Goal: Task Accomplishment & Management: Use online tool/utility

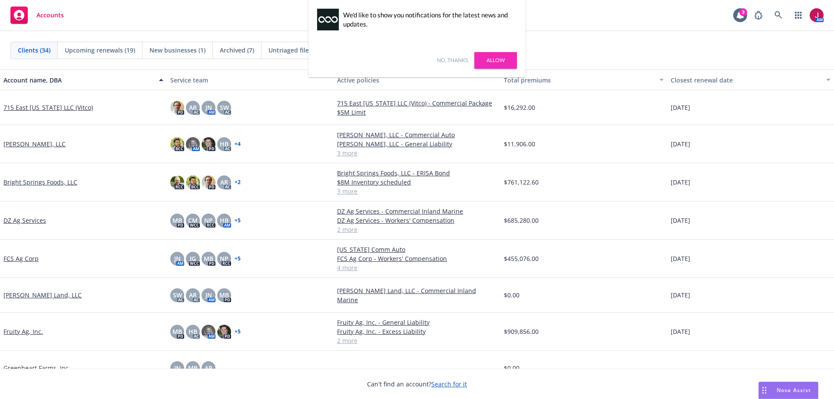
click at [451, 57] on link "No, thanks" at bounding box center [452, 60] width 31 height 8
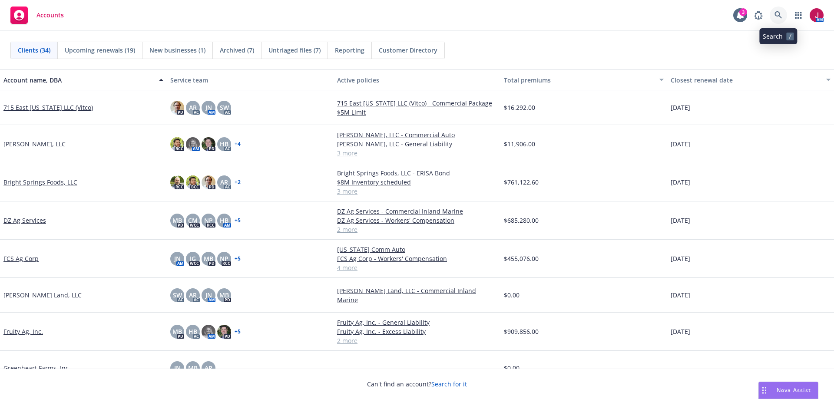
click at [774, 17] on icon at bounding box center [778, 15] width 8 height 8
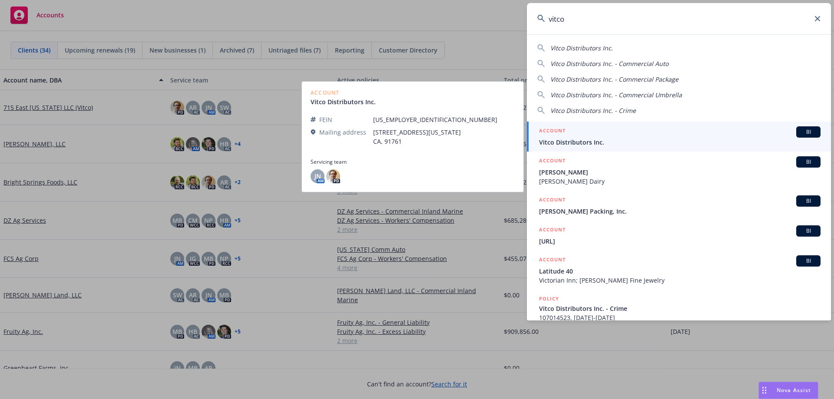
type input "vitco"
click at [673, 146] on span "Vitco Distributors Inc." at bounding box center [679, 142] width 281 height 9
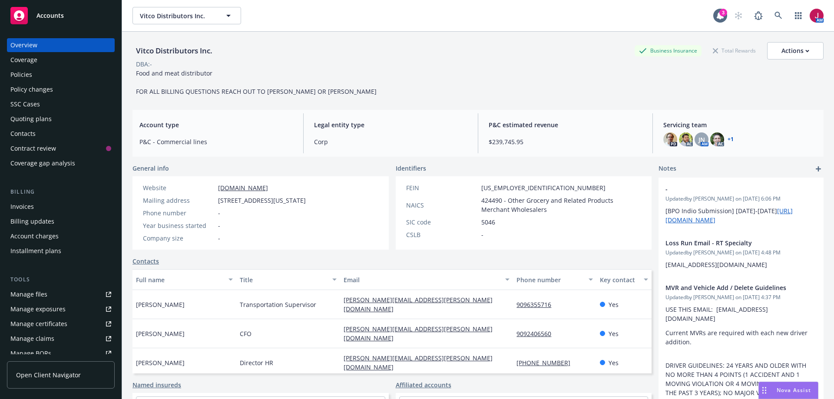
click at [45, 73] on div "Policies" at bounding box center [60, 75] width 101 height 14
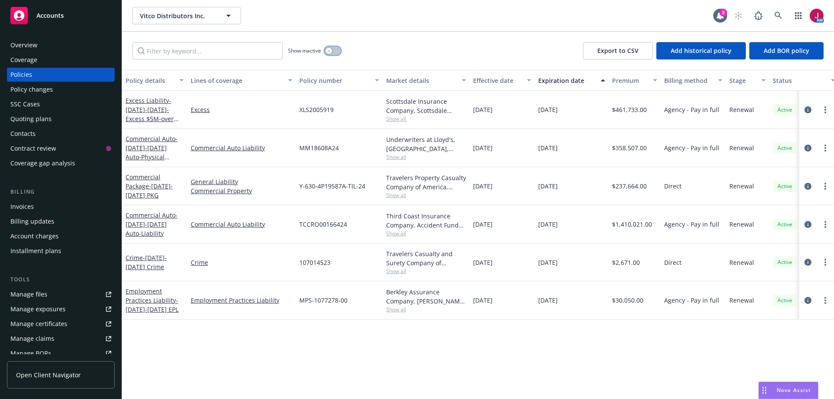
click at [329, 51] on icon "button" at bounding box center [328, 50] width 3 height 3
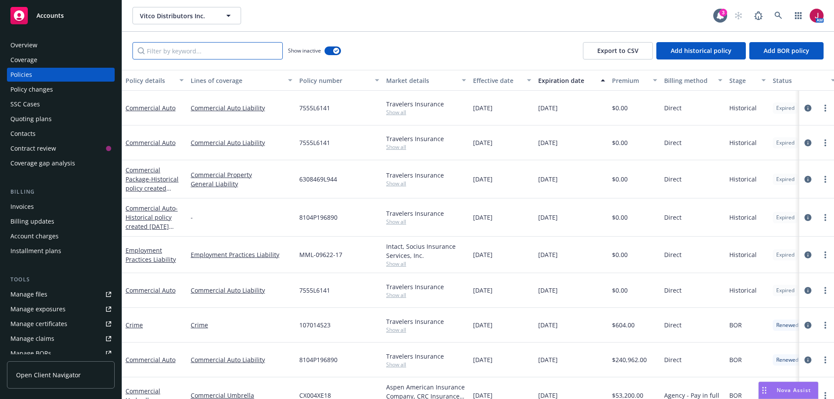
click at [204, 49] on input "Filter by keyword..." at bounding box center [207, 50] width 150 height 17
type input "umbrella"
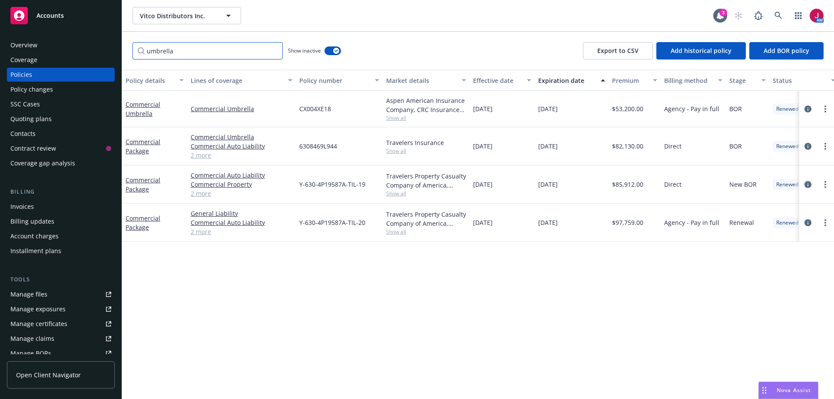
click at [273, 53] on input "umbrella" at bounding box center [207, 50] width 150 height 17
click at [272, 50] on input "umbrella" at bounding box center [207, 50] width 150 height 17
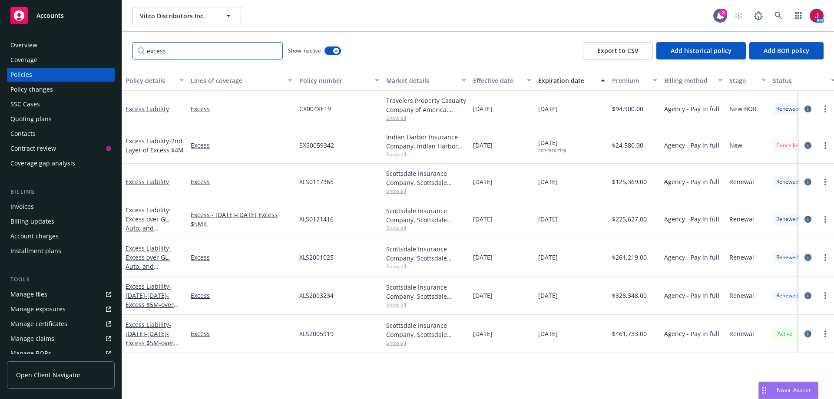
type input "excess"
click at [809, 257] on icon "circleInformation" at bounding box center [807, 257] width 7 height 7
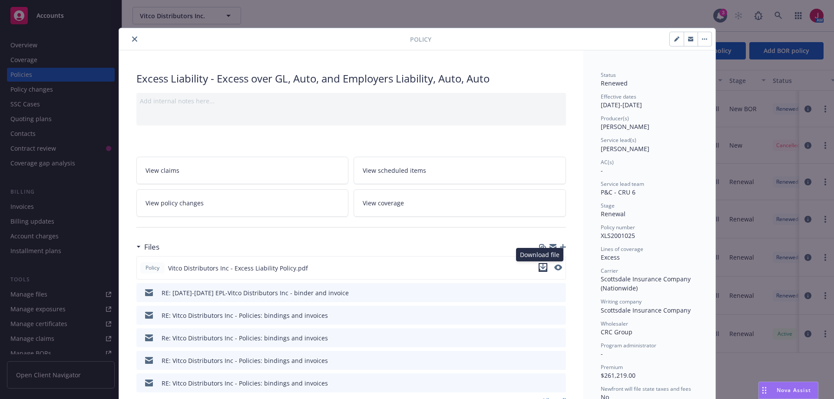
click at [540, 267] on icon "download file" at bounding box center [543, 266] width 6 height 5
click at [688, 37] on icon "button" at bounding box center [690, 38] width 5 height 2
click at [132, 39] on icon "close" at bounding box center [134, 38] width 5 height 5
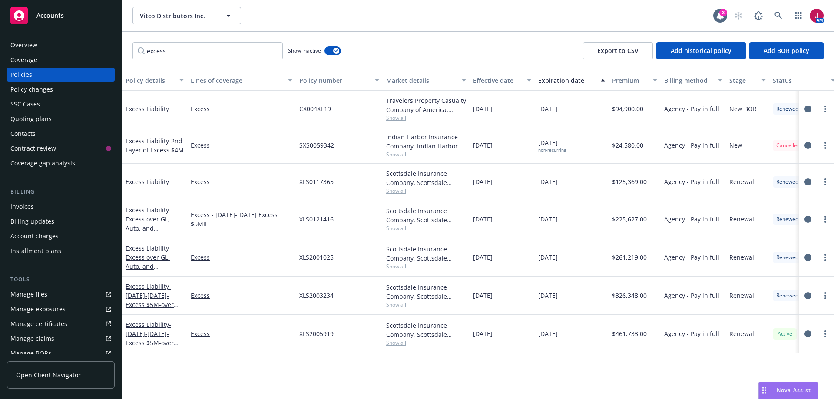
click at [46, 294] on link "Manage files" at bounding box center [61, 294] width 108 height 14
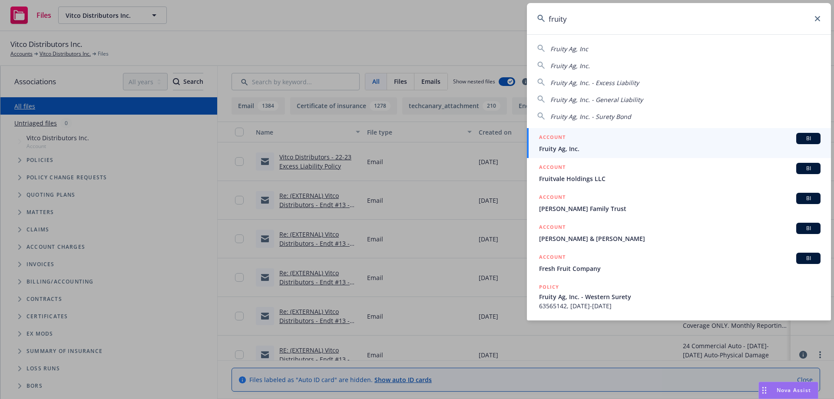
type input "fruity"
click at [743, 139] on div "ACCOUNT BI" at bounding box center [679, 138] width 281 height 11
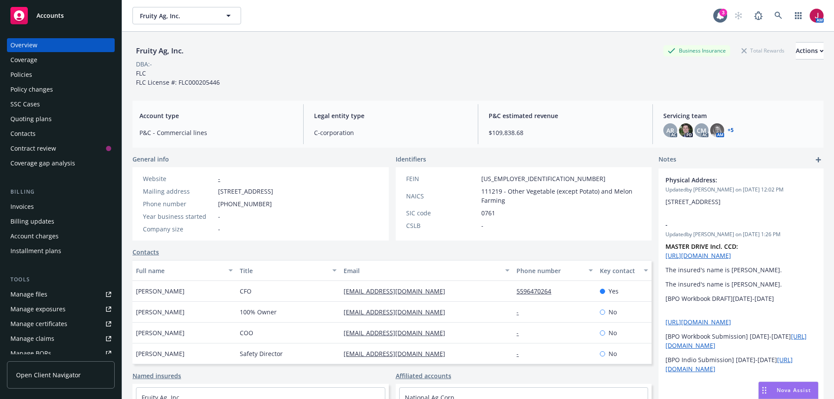
click at [67, 70] on div "Policies" at bounding box center [60, 75] width 101 height 14
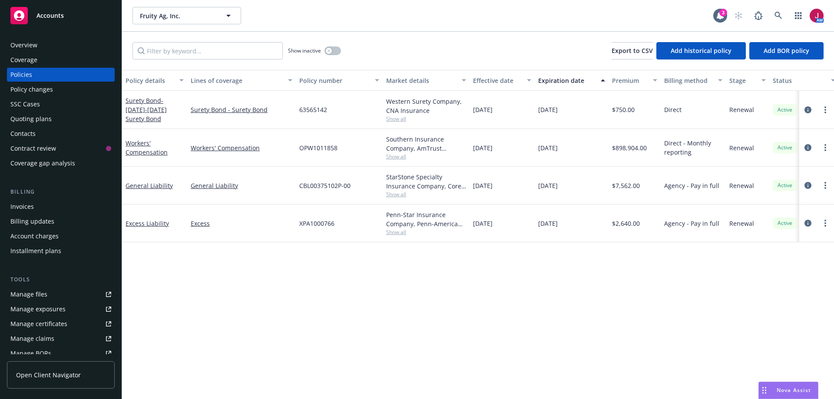
click at [397, 159] on span "Show all" at bounding box center [426, 156] width 80 height 7
click at [805, 149] on icon "circleInformation" at bounding box center [807, 147] width 7 height 7
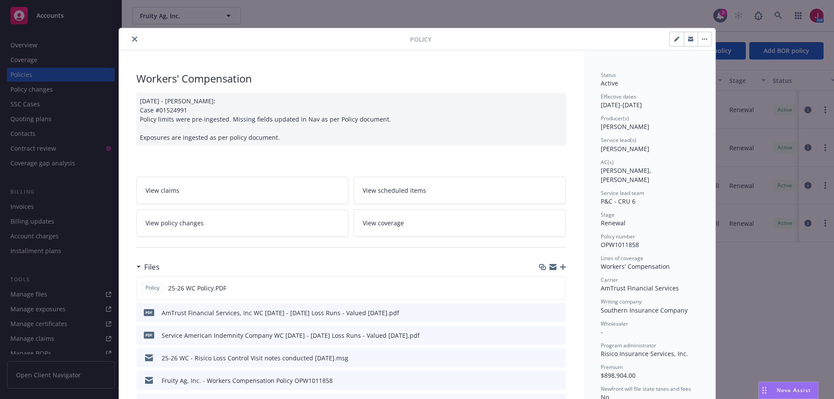
click at [560, 267] on icon "button" at bounding box center [563, 267] width 6 height 6
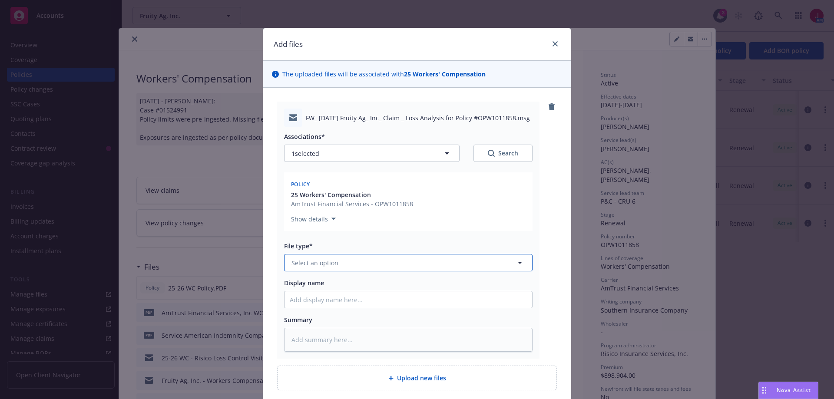
drag, startPoint x: 353, startPoint y: 267, endPoint x: 353, endPoint y: 256, distance: 10.9
click at [353, 264] on button "Select an option" at bounding box center [408, 262] width 248 height 17
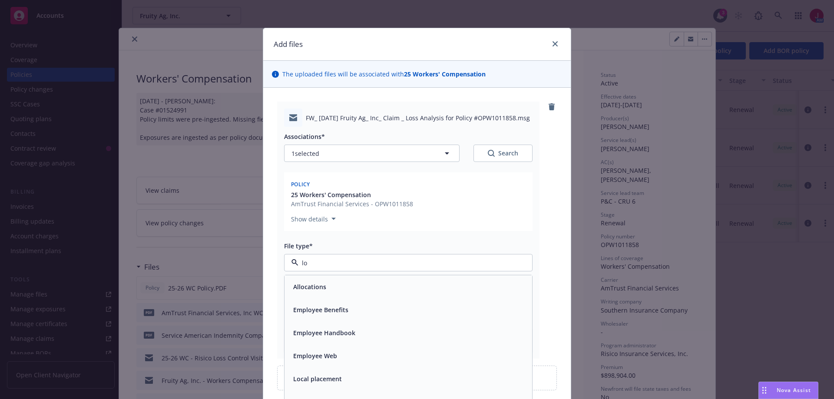
type input "l"
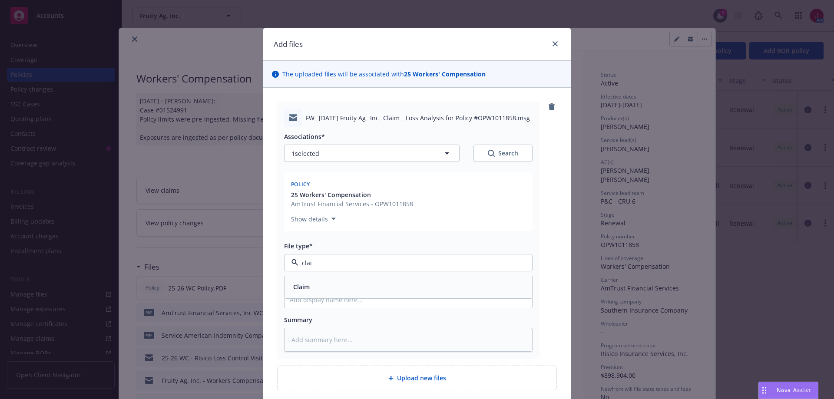
type input "claim"
click at [324, 281] on div "Claim" at bounding box center [408, 287] width 237 height 13
click at [318, 298] on input "Display name" at bounding box center [408, 299] width 248 height 17
type textarea "x"
type input "8"
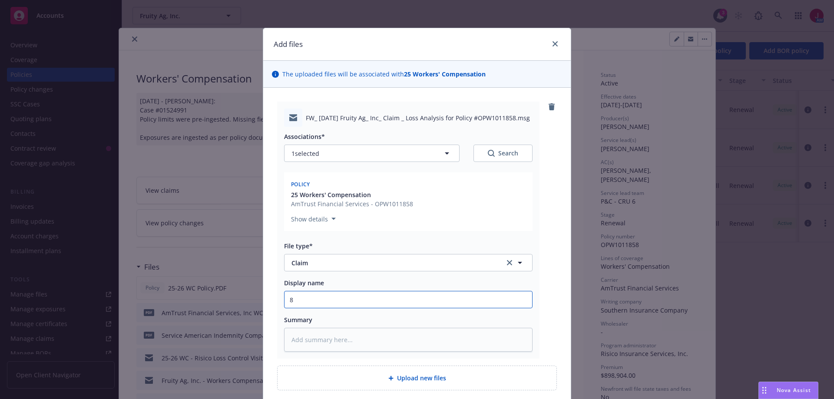
type textarea "x"
type input "8/"
type textarea "x"
type input "8/7"
type textarea "x"
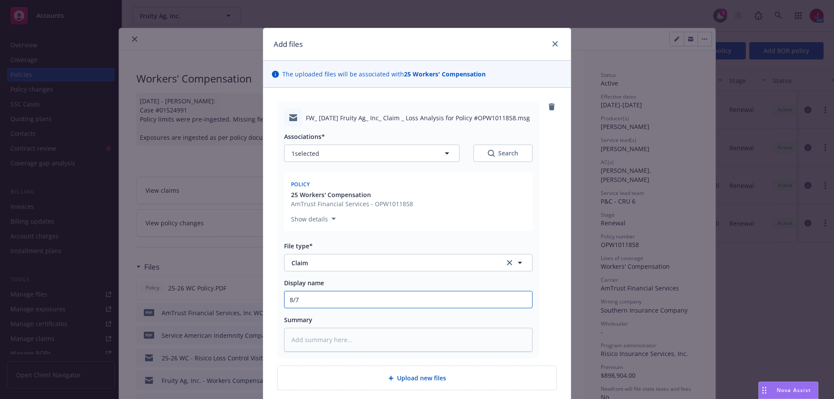
type input "8/7/"
type textarea "x"
type input "8/7/2"
type textarea "x"
type input "8/7/202"
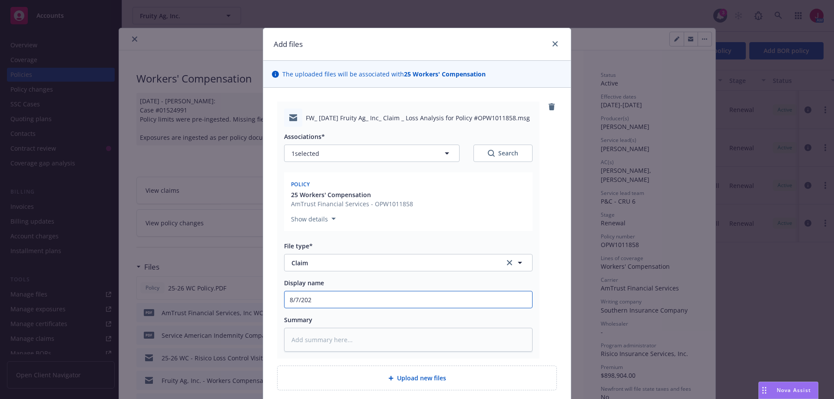
type textarea "x"
type input "8/7/2025"
type textarea "x"
type input "8/7/2025"
type textarea "x"
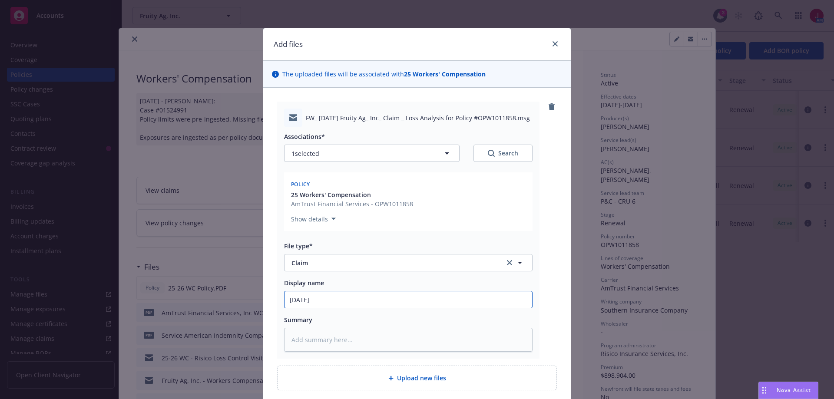
type input "8/7/2025 W"
type textarea "x"
type input "8/7/2025 WC"
type textarea "x"
type input "8/7/2025 WC"
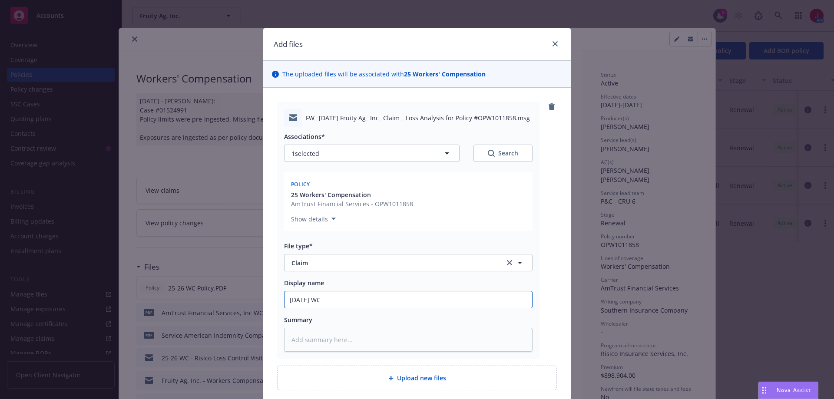
type textarea "x"
type input "8/7/2025 WC C"
type textarea "x"
type input "8/7/2025 WC Cl"
type textarea "x"
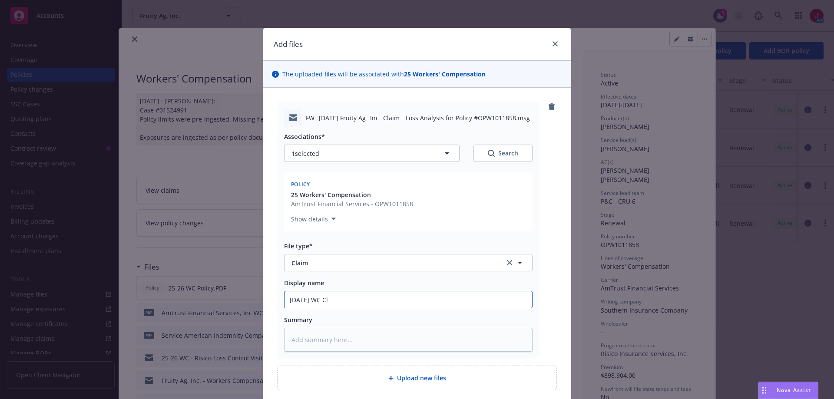
type input "8/7/2025 WC Cla"
type textarea "x"
type input "8/7/2025 WC Clai"
type textarea "x"
type input "8/7/2025 WC Claims"
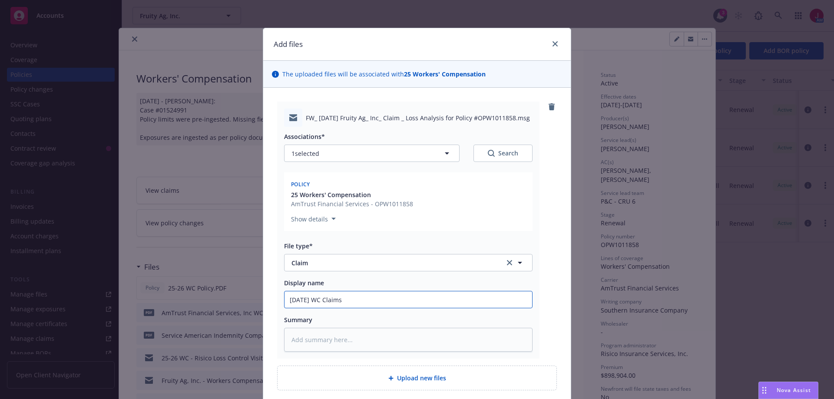
type textarea "x"
type input "8/7/2025 WC Claims"
type textarea "x"
type input "8/7/2025 WC Claims /"
type textarea "x"
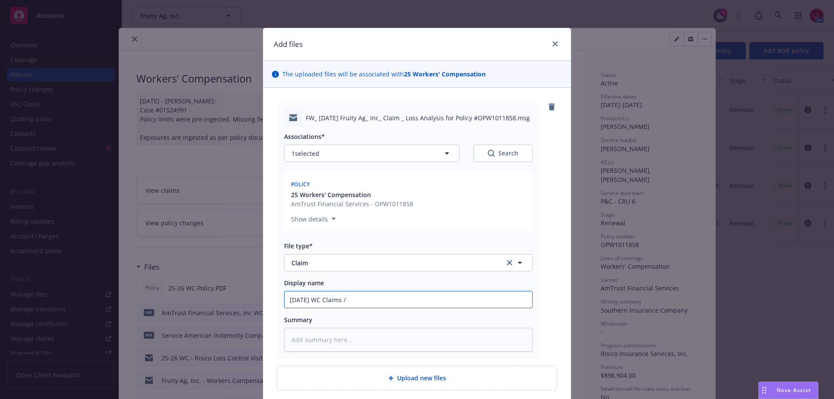
type input "8/7/2025 WC Claims /"
type textarea "x"
type input "8/7/2025 WC Claims / L"
type textarea "x"
type input "8/7/2025 WC Claims / Lo"
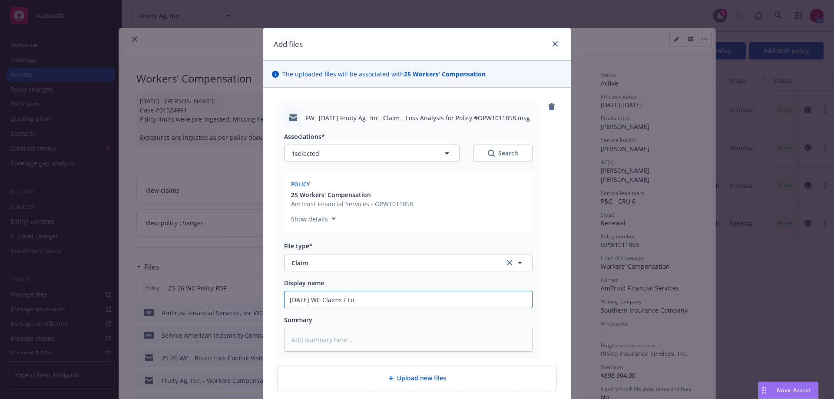
type textarea "x"
type input "8/7/2025 WC Claims / Los"
type textarea "x"
type input "8/7/2025 WC Claims / Loss"
type textarea "x"
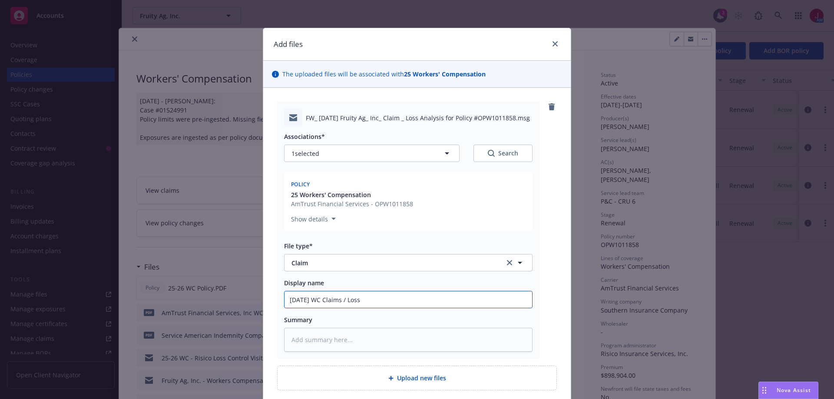
type input "8/7/2025 WC Claims / Loss"
type textarea "x"
type input "8/7/2025 WC Claims / Loss /"
type textarea "x"
type input "8/7/2025 WC Claims / Loss /a"
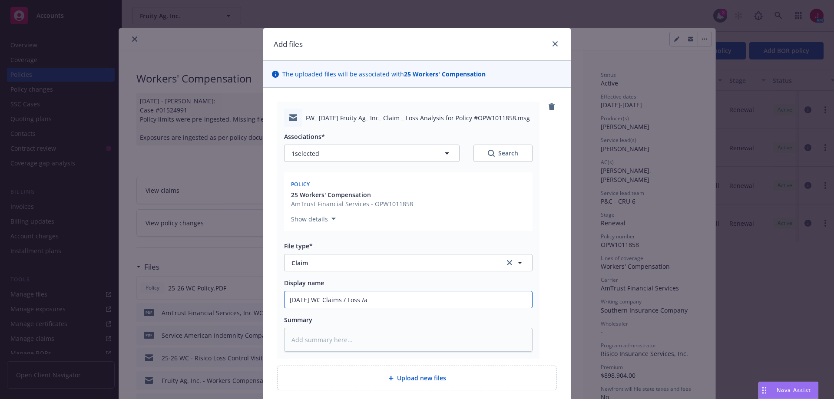
type textarea "x"
type input "8/7/2025 WC Claims / Loss /"
type textarea "x"
type input "8/7/2025 WC Claims / Loss"
type textarea "x"
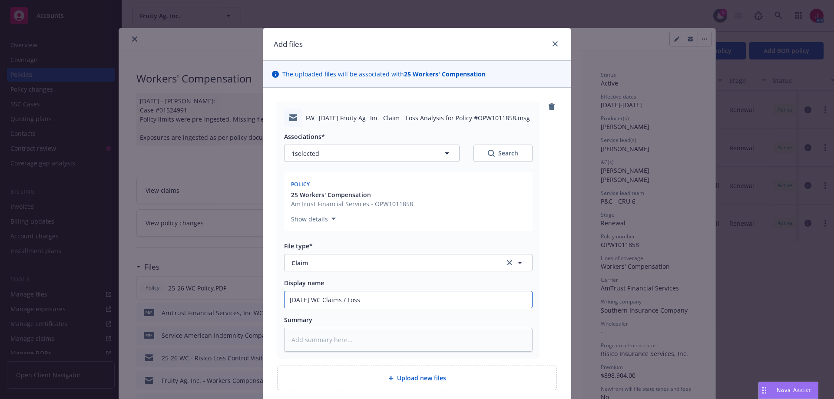
type input "8/7/2025 WC Claims / Loss A"
type textarea "x"
type input "8/7/2025 WC Claims / Loss An"
type textarea "x"
type input "8/7/2025 WC Claims / Loss Ana"
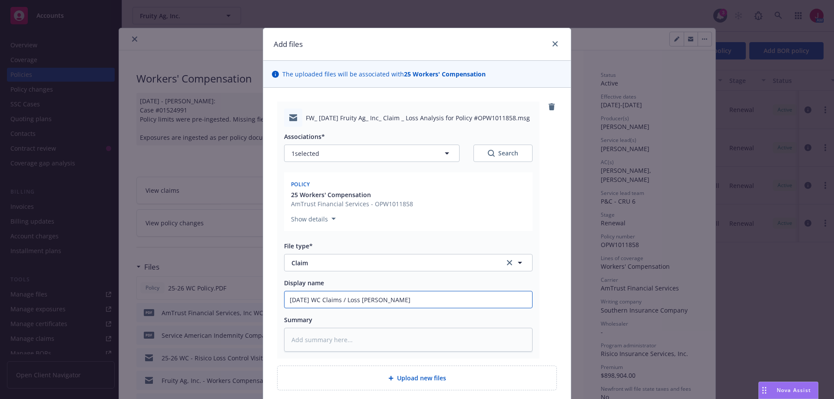
type textarea "x"
type input "8/7/2025 WC Claims / Loss Anay"
type textarea "x"
type input "8/7/2025 WC Claims / Loss Ana"
type textarea "x"
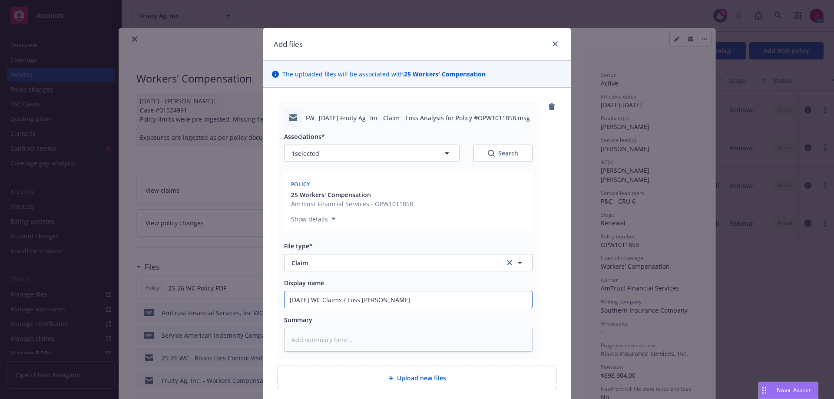
type input "8/7/2025 WC Claims / Loss Anal"
type textarea "x"
type input "8/7/2025 WC Claims / Loss Analy"
type textarea "x"
type input "8/7/2025 WC Claims / Loss Analys"
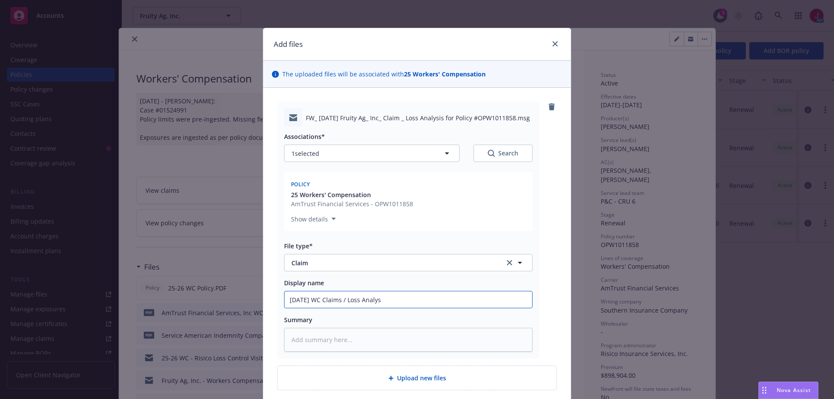
type textarea "x"
type input "8/7/2025 WC Claims / Loss Analysi"
type textarea "x"
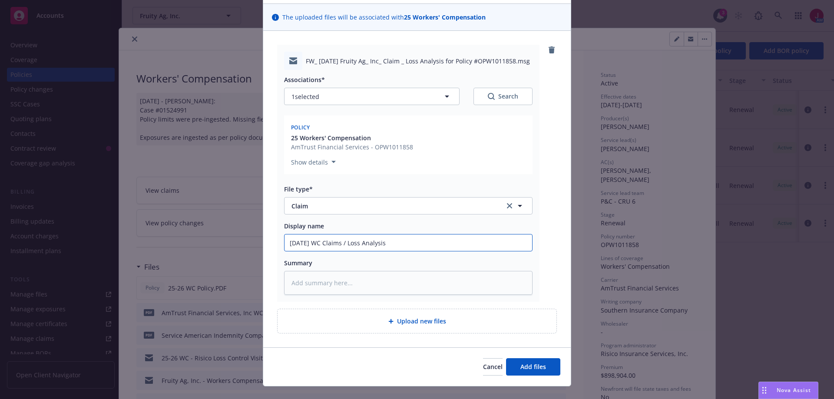
scroll to position [72, 0]
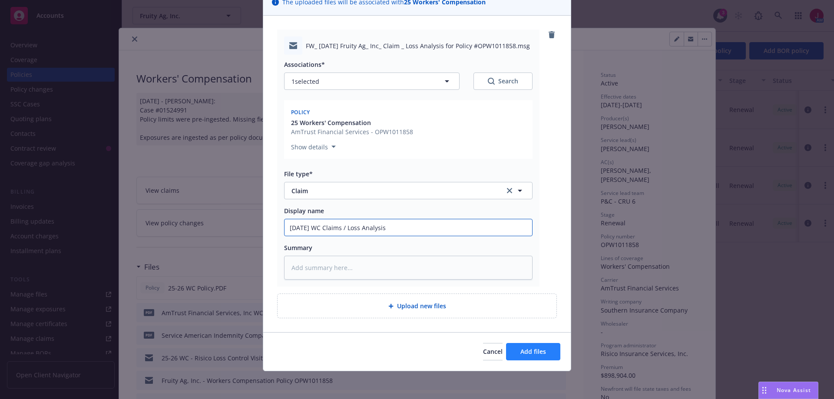
type input "8/7/2025 WC Claims / Loss Analysis"
click at [539, 357] on button "Add files" at bounding box center [533, 351] width 54 height 17
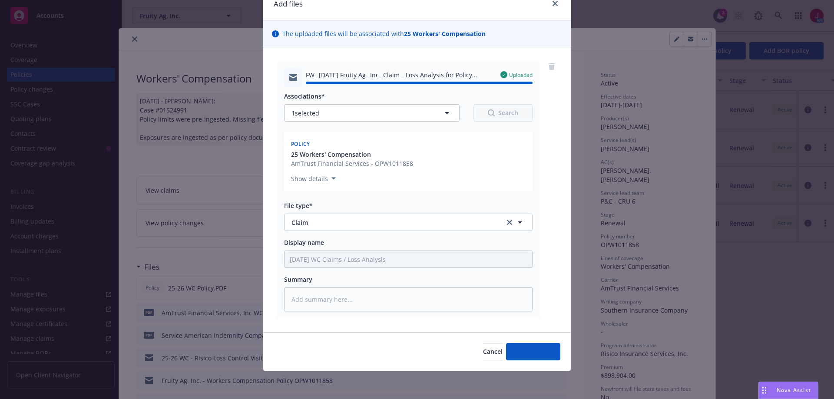
type textarea "x"
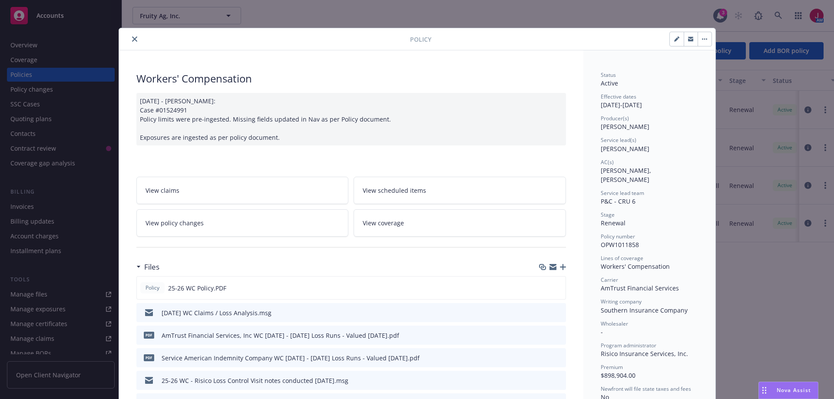
click at [132, 38] on icon "close" at bounding box center [134, 38] width 5 height 5
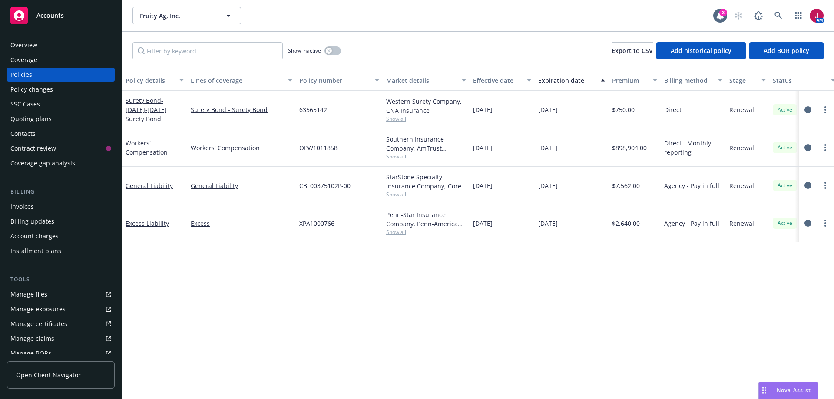
click at [50, 299] on link "Manage files" at bounding box center [61, 294] width 108 height 14
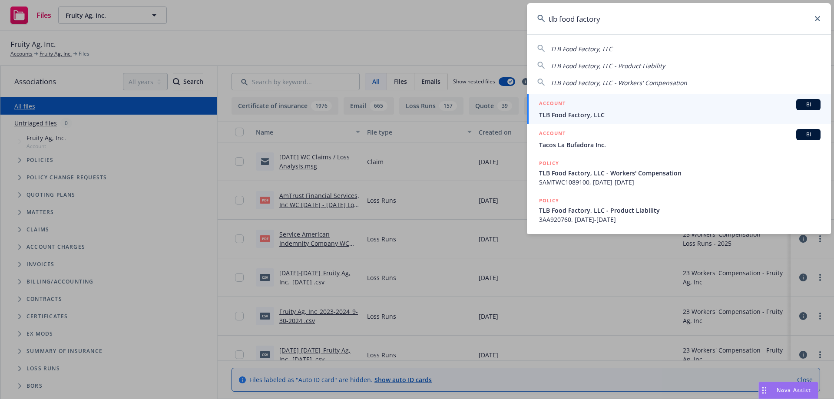
type input "tlb food factory"
click at [748, 115] on span "TLB Food Factory, LLC" at bounding box center [679, 114] width 281 height 9
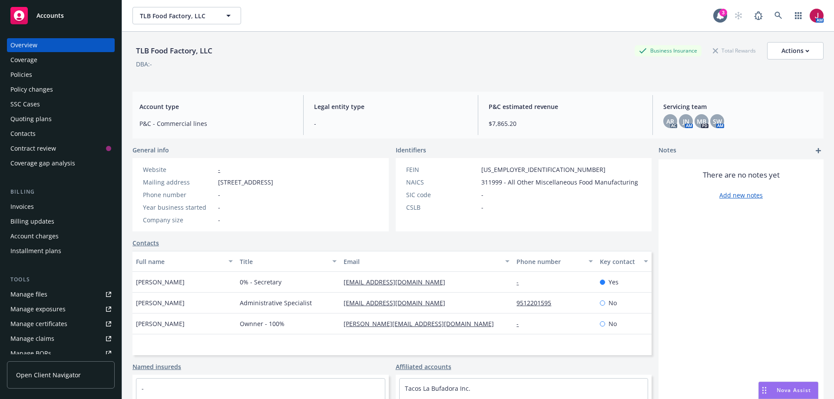
click at [51, 207] on div "Invoices" at bounding box center [60, 207] width 101 height 14
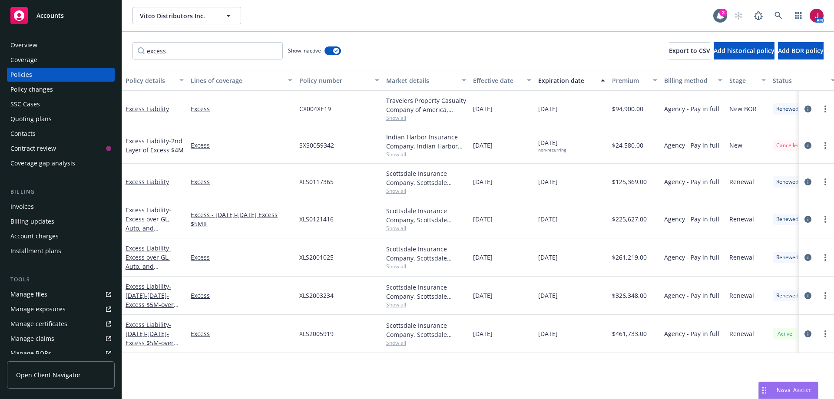
click at [29, 73] on div "Policies" at bounding box center [21, 75] width 22 height 14
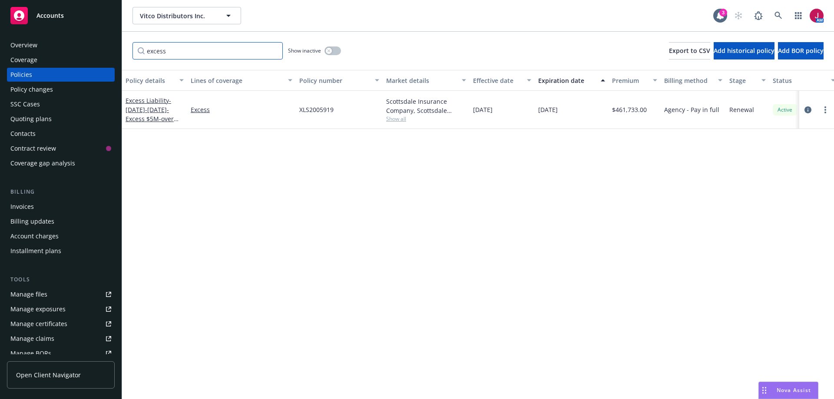
click at [274, 50] on input "excess" at bounding box center [207, 50] width 150 height 17
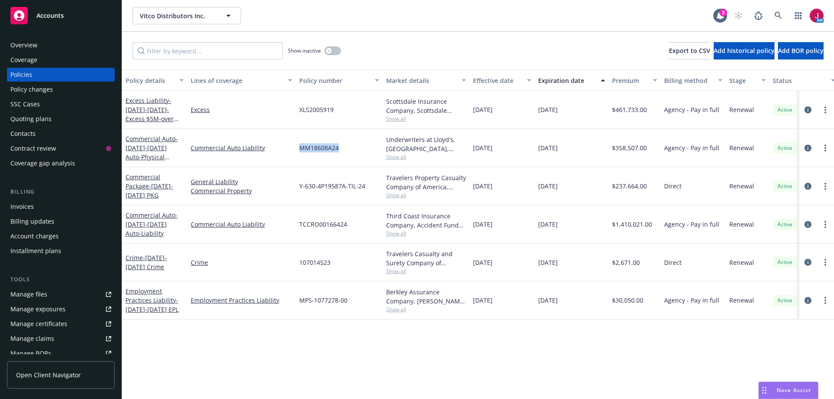
drag, startPoint x: 299, startPoint y: 148, endPoint x: 342, endPoint y: 144, distance: 42.8
click at [344, 142] on div "MM18608A24" at bounding box center [339, 148] width 87 height 38
copy span "MM18608A24"
drag, startPoint x: 298, startPoint y: 227, endPoint x: 361, endPoint y: 225, distance: 63.0
click at [361, 225] on div "TCCRO00166424" at bounding box center [339, 224] width 87 height 38
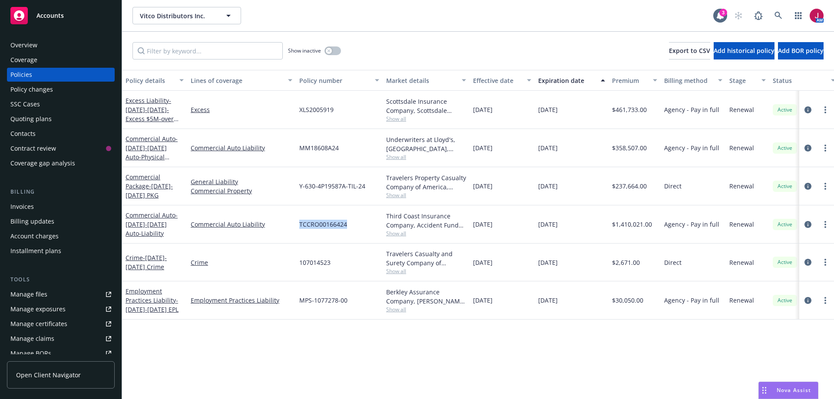
copy span "TCCRO00166424"
click at [329, 53] on div "button" at bounding box center [329, 51] width 6 height 6
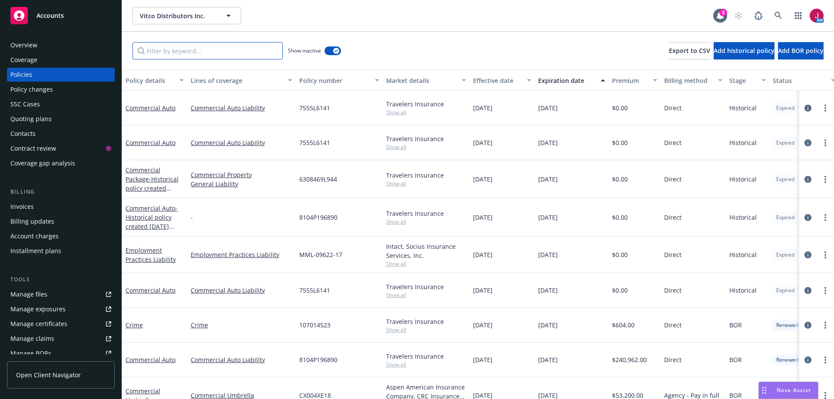
click at [217, 55] on input "Filter by keyword..." at bounding box center [207, 50] width 150 height 17
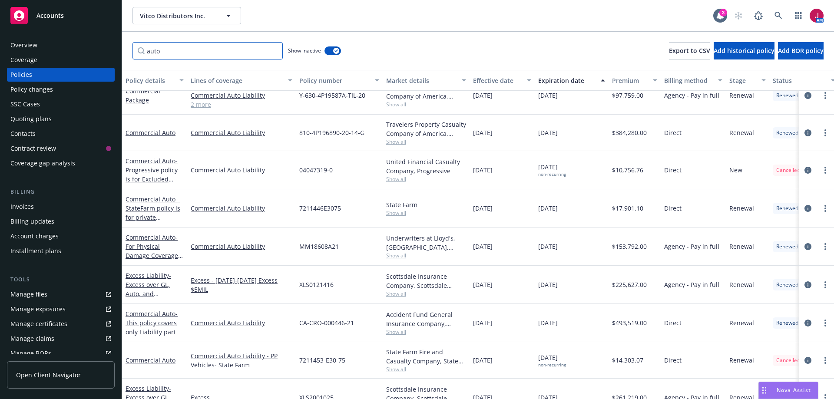
scroll to position [377, 0]
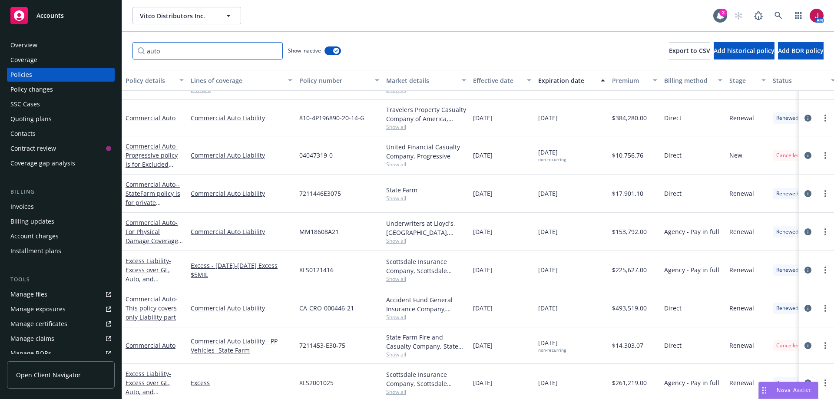
type input "auto"
click at [33, 207] on div "Invoices" at bounding box center [21, 207] width 23 height 14
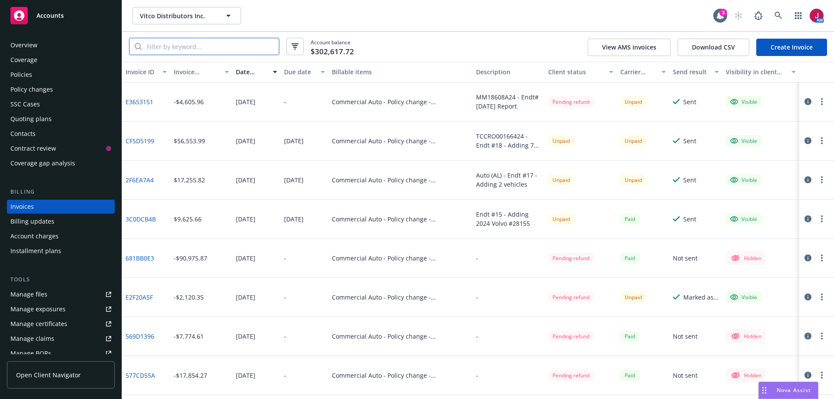
click at [225, 44] on input "search" at bounding box center [210, 46] width 137 height 17
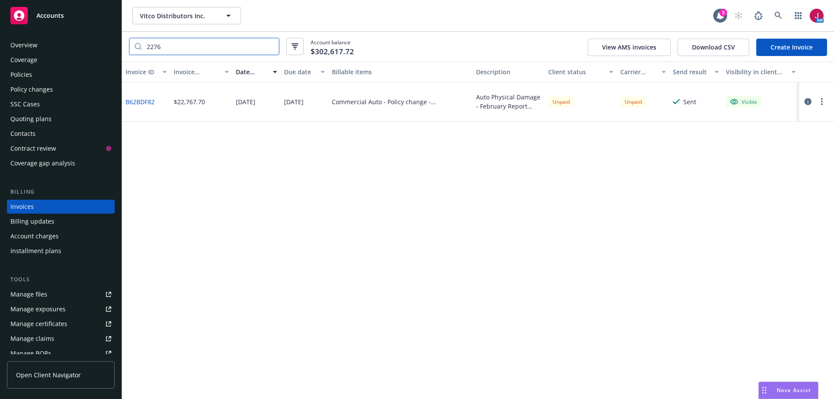
type input "2276"
click at [780, 17] on icon at bounding box center [778, 16] width 8 height 8
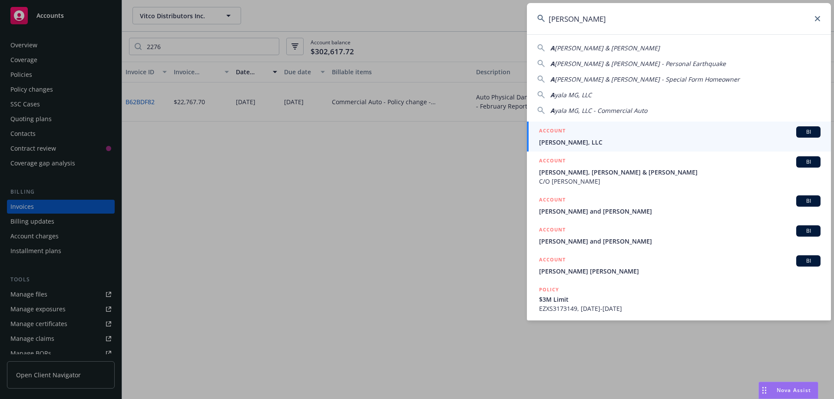
type input "AYALA"
click at [687, 144] on span "Ayala MG, LLC" at bounding box center [679, 142] width 281 height 9
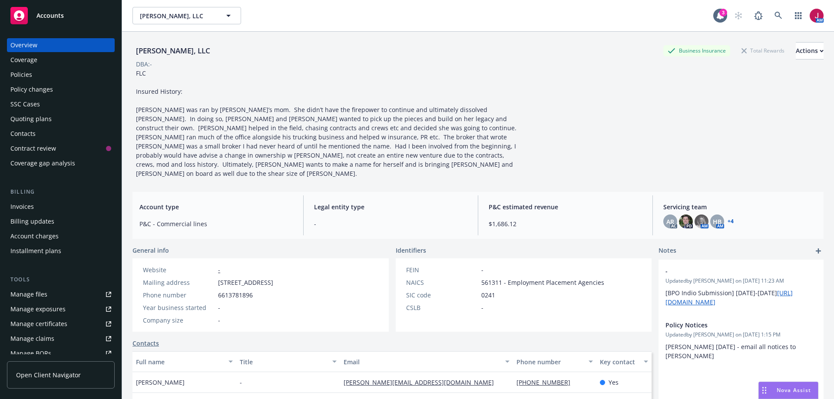
click at [58, 118] on div "Quoting plans" at bounding box center [60, 119] width 101 height 14
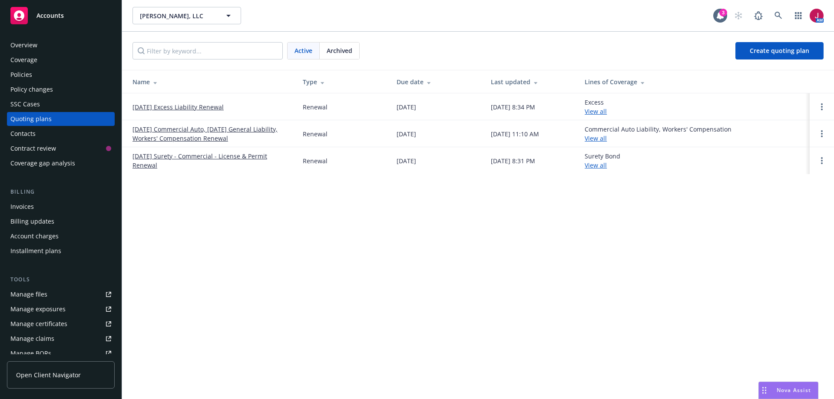
click at [188, 131] on link "09/12/25 Commercial Auto, 09/10/25 General Liability, Workers' Compensation Ren…" at bounding box center [210, 134] width 156 height 18
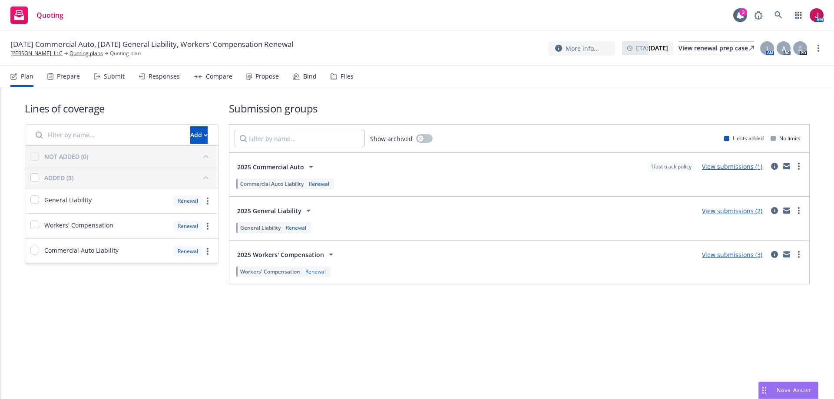
click at [112, 73] on div "Submit" at bounding box center [114, 76] width 21 height 7
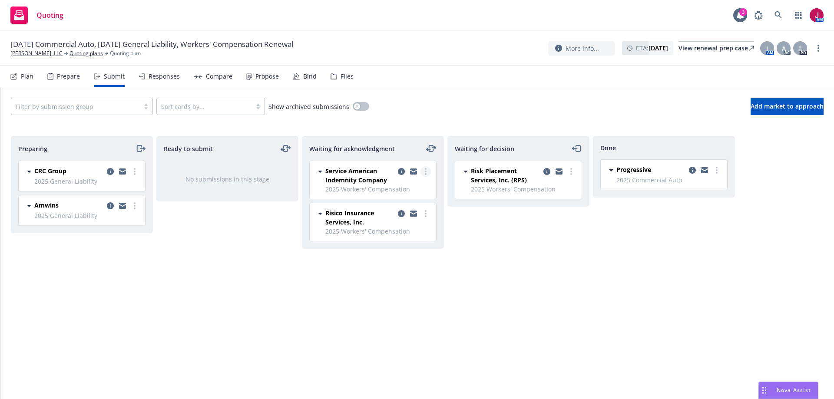
click at [424, 171] on link "more" at bounding box center [425, 171] width 10 height 10
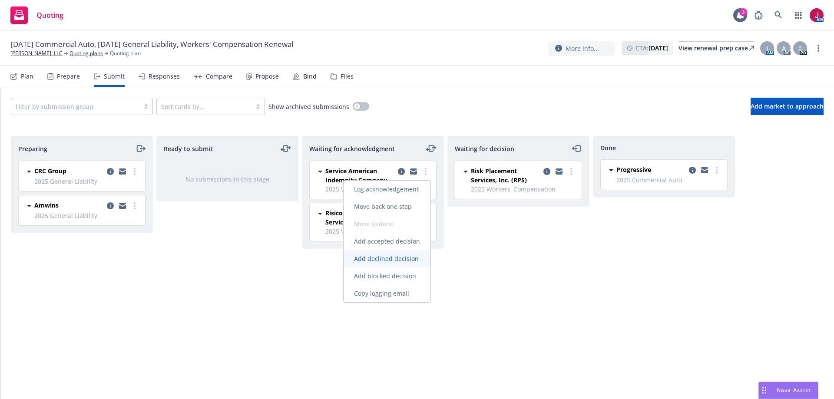
click at [413, 255] on span "Add declined decision" at bounding box center [387, 258] width 86 height 8
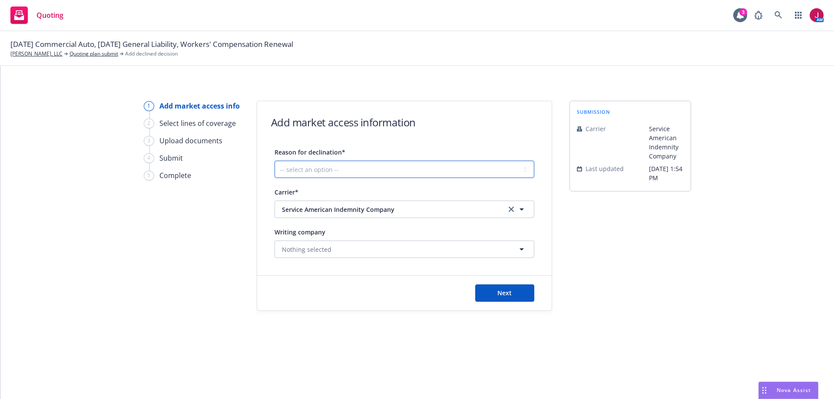
click at [377, 166] on select "-- select an option -- Cannot compete with other markets Carrier non-renewed Ca…" at bounding box center [404, 169] width 260 height 17
select select "CARRIER_NON_RENEWED"
click at [274, 161] on select "-- select an option -- Cannot compete with other markets Carrier non-renewed Ca…" at bounding box center [404, 169] width 260 height 17
click at [499, 297] on span "Next" at bounding box center [504, 293] width 14 height 8
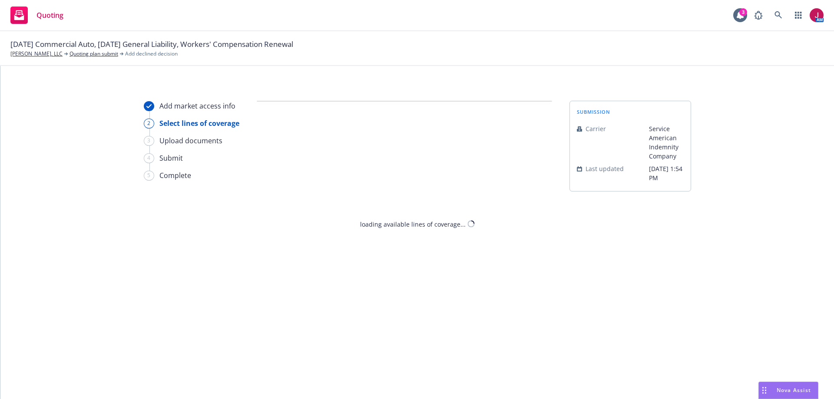
select select "CARRIER_NON_RENEWED"
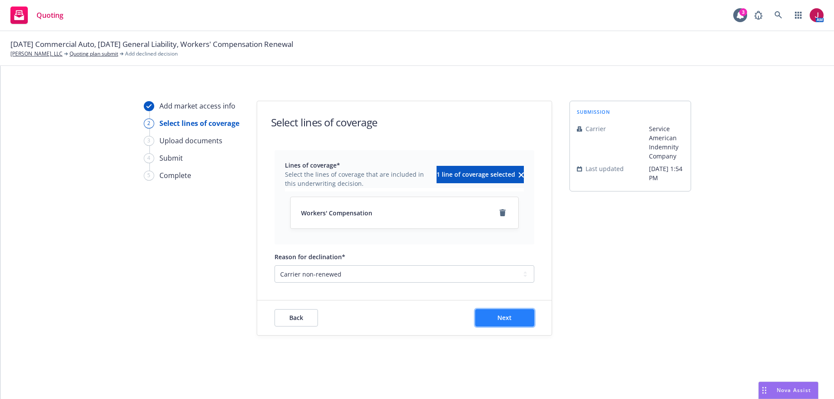
click at [506, 320] on span "Next" at bounding box center [504, 318] width 14 height 8
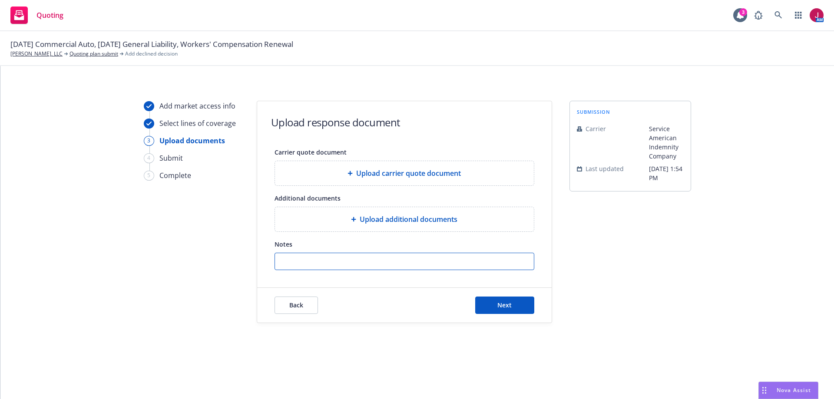
click at [429, 263] on input "Notes" at bounding box center [404, 261] width 259 height 17
type input "d"
type input "Due to lack of payroll"
click at [502, 314] on div "Back Next" at bounding box center [404, 305] width 294 height 35
click at [505, 311] on button "Next" at bounding box center [504, 305] width 59 height 17
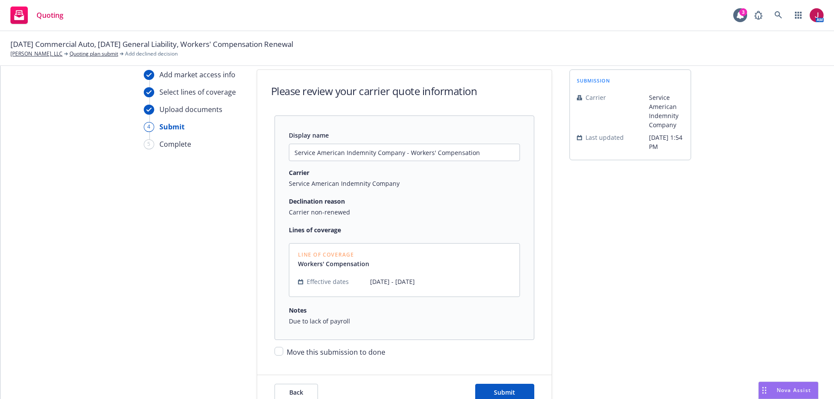
scroll to position [77, 0]
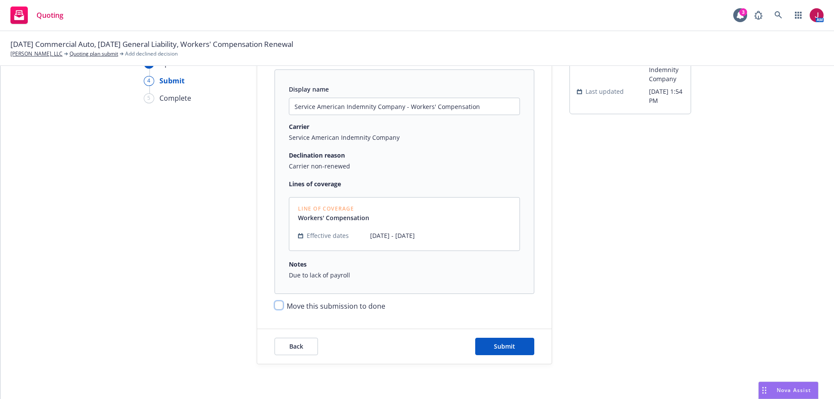
click at [275, 305] on input "Move this submission to done" at bounding box center [278, 305] width 9 height 9
checkbox input "true"
click at [508, 346] on span "Submit" at bounding box center [504, 346] width 21 height 8
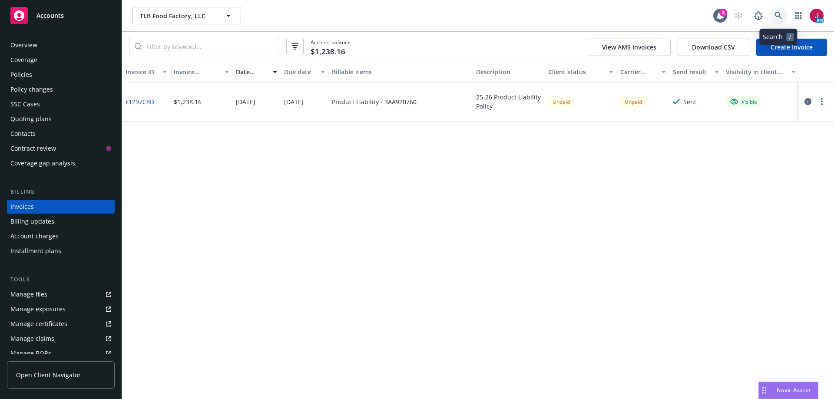
click at [778, 17] on icon at bounding box center [778, 16] width 8 height 8
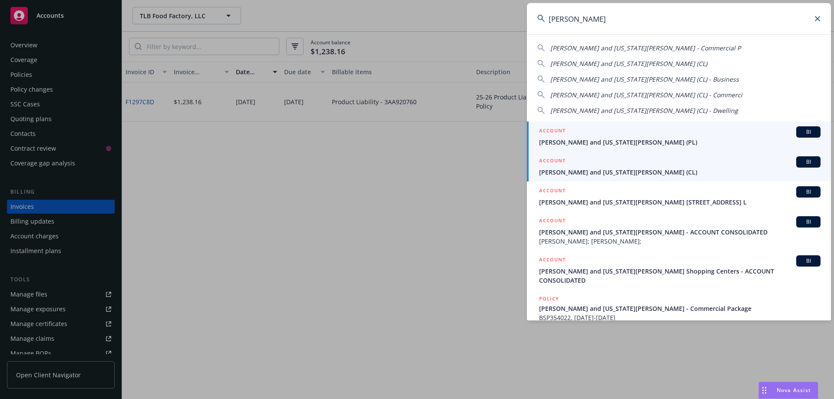
type input "nikiforos"
click at [671, 170] on span "[PERSON_NAME] and [US_STATE][PERSON_NAME] (CL)" at bounding box center [679, 172] width 281 height 9
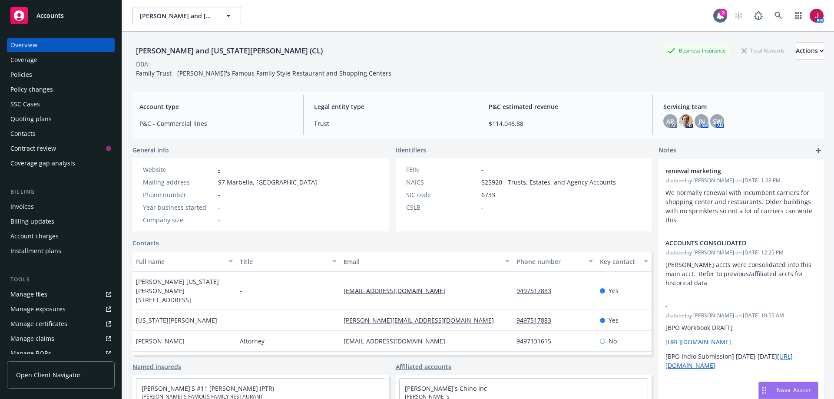
click at [51, 121] on div "Quoting plans" at bounding box center [60, 119] width 101 height 14
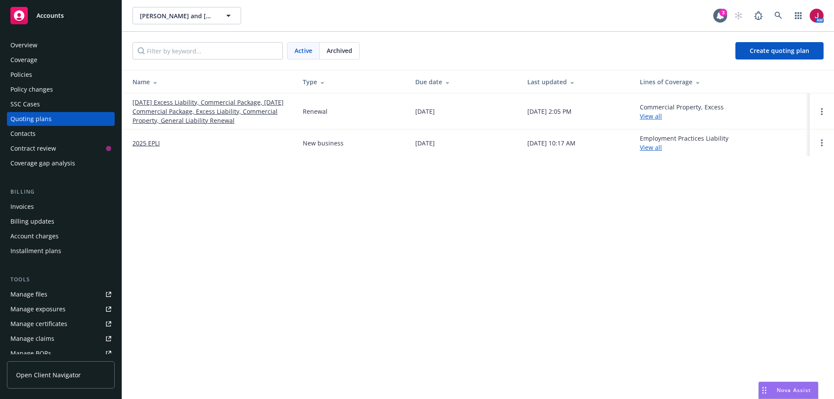
click at [241, 115] on link "10/08/25 Excess Liability, Commercial Package, 10/04/25 Commercial Package, Exc…" at bounding box center [210, 111] width 156 height 27
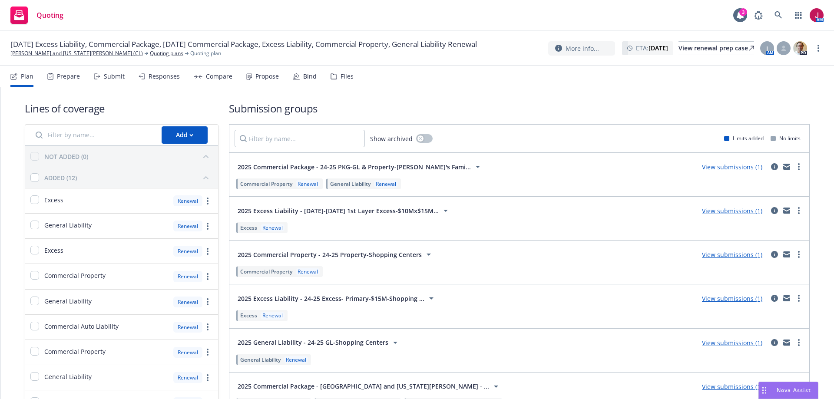
click at [344, 76] on div "Files" at bounding box center [346, 76] width 13 height 7
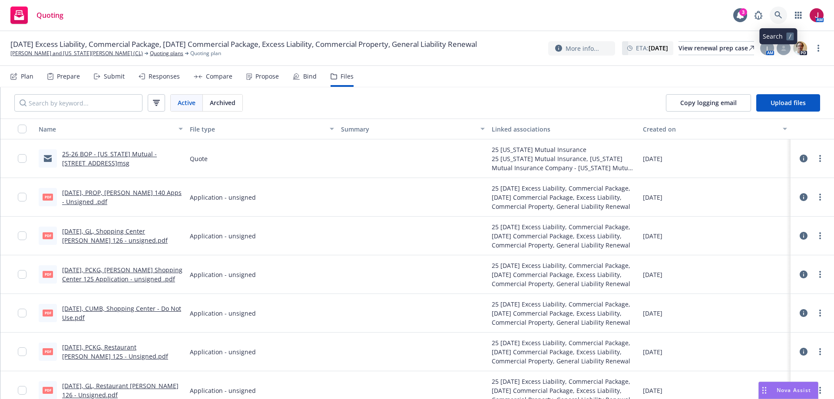
click at [777, 13] on icon at bounding box center [778, 15] width 8 height 8
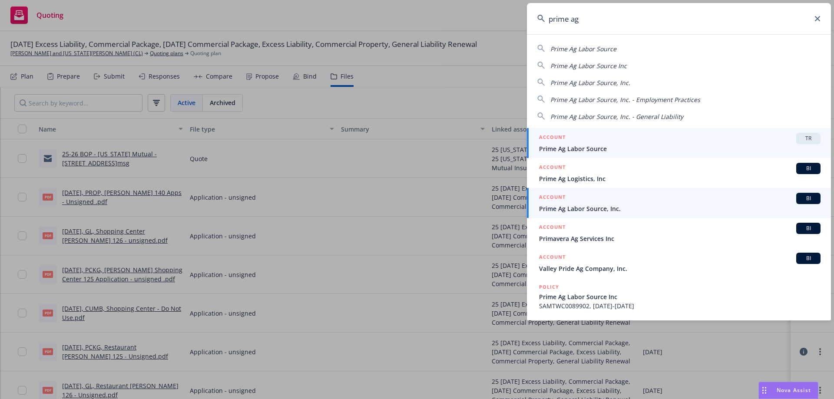
type input "prime ag"
click at [650, 211] on span "Prime Ag Labor Source, Inc." at bounding box center [679, 208] width 281 height 9
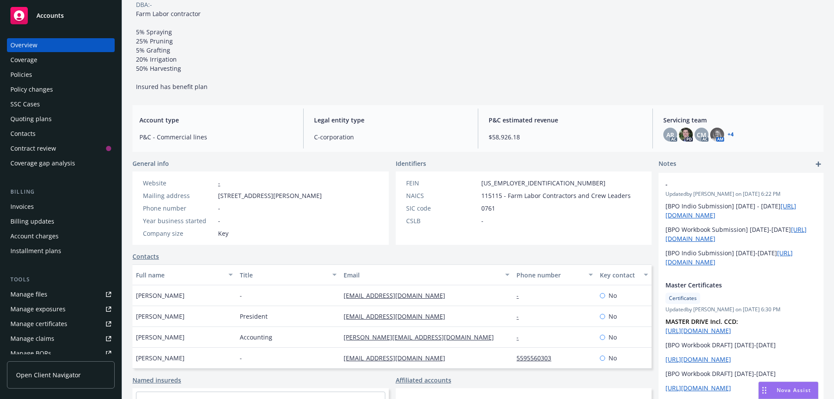
scroll to position [101, 0]
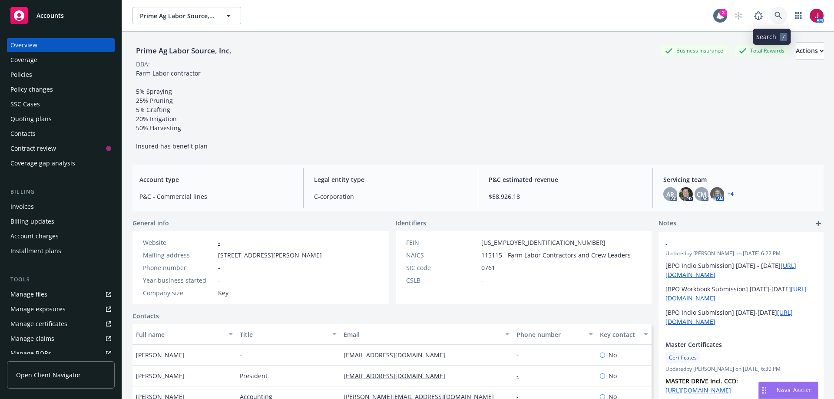
click at [774, 17] on icon at bounding box center [778, 16] width 8 height 8
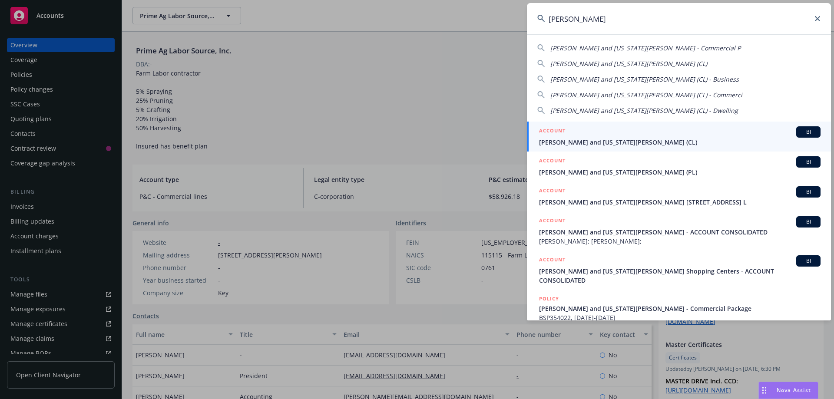
type input "[PERSON_NAME]"
click at [654, 145] on span "[PERSON_NAME] and [US_STATE][PERSON_NAME] (CL)" at bounding box center [679, 142] width 281 height 9
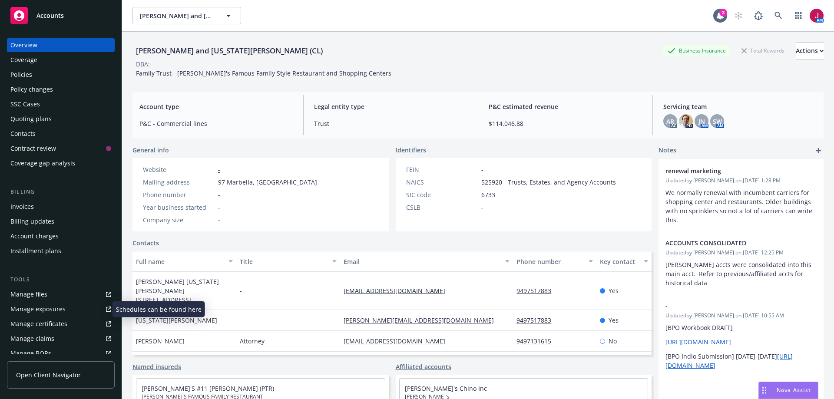
click at [25, 312] on div "Manage exposures" at bounding box center [37, 309] width 55 height 14
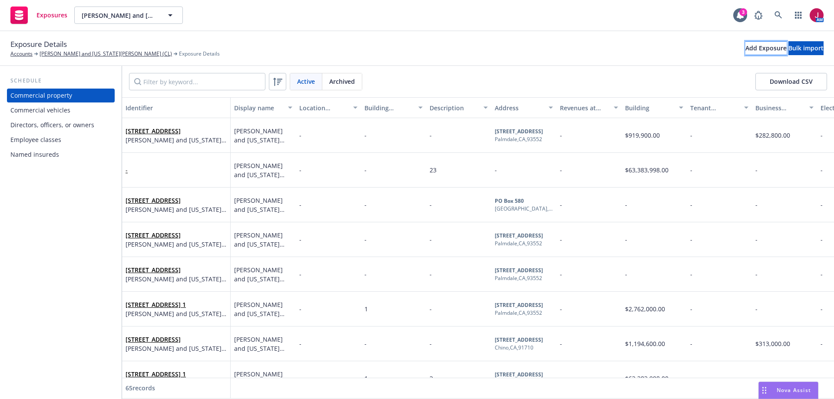
click at [745, 53] on div "Add Exposure" at bounding box center [765, 48] width 41 height 13
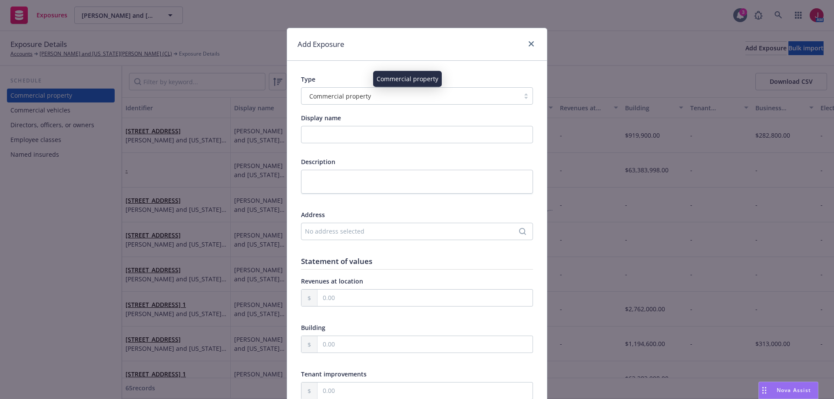
click at [423, 97] on div "Commercial property" at bounding box center [410, 96] width 209 height 9
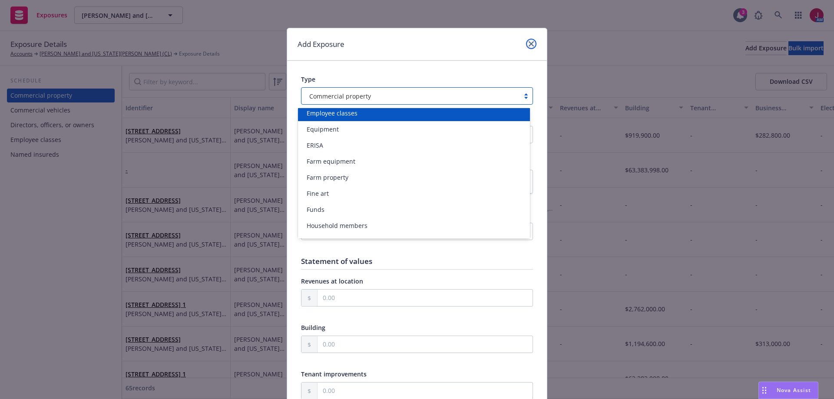
click at [530, 43] on icon "close" at bounding box center [531, 43] width 5 height 5
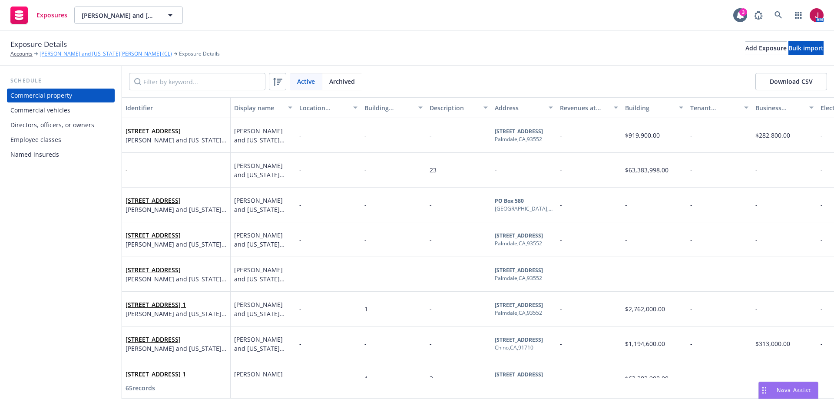
click at [86, 52] on link "[PERSON_NAME] and [US_STATE][PERSON_NAME] (CL)" at bounding box center [106, 54] width 132 height 8
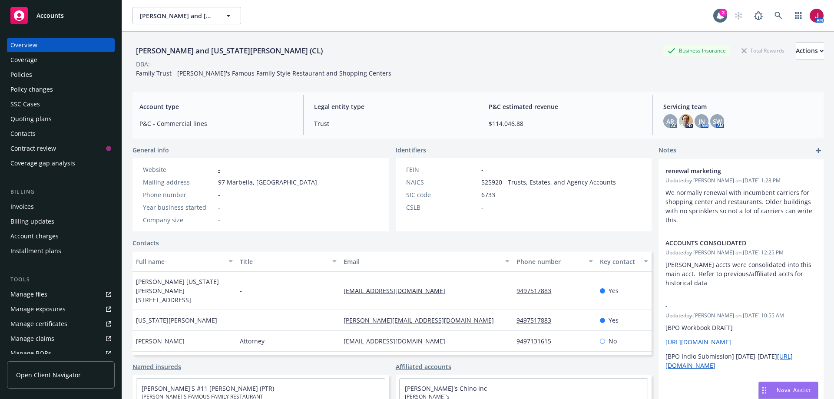
click at [45, 320] on div "Manage certificates" at bounding box center [38, 324] width 57 height 14
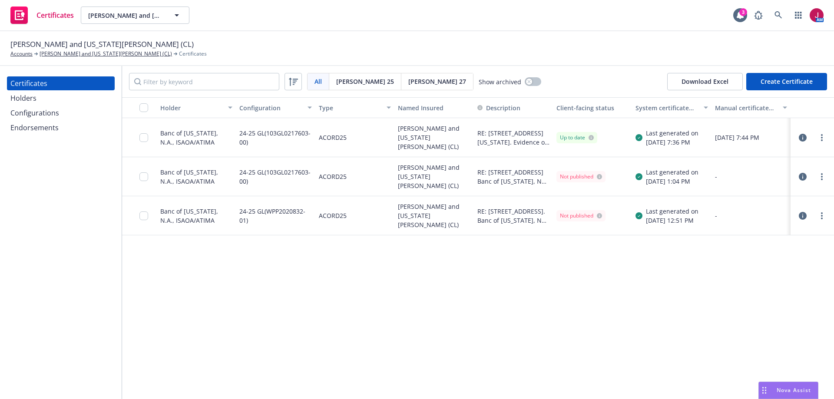
click at [53, 101] on div "Holders" at bounding box center [60, 98] width 101 height 14
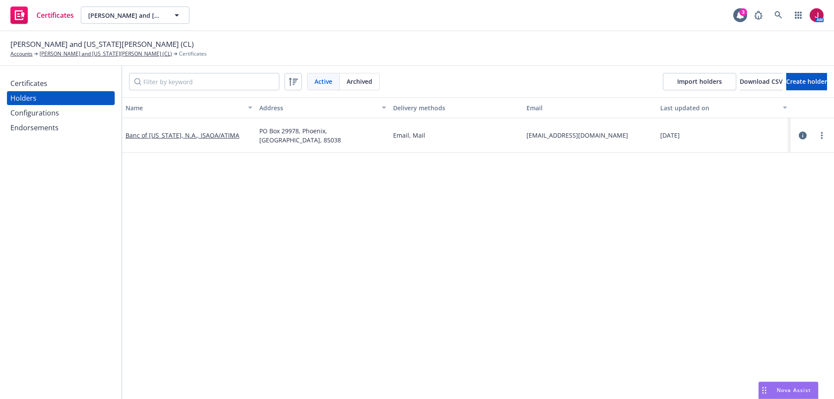
click at [799, 135] on icon "button" at bounding box center [803, 136] width 8 height 8
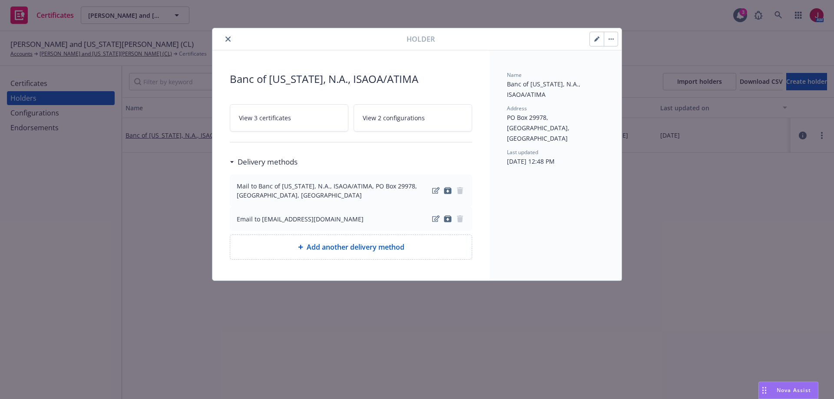
click at [284, 126] on link "View 3 certificates" at bounding box center [289, 117] width 119 height 27
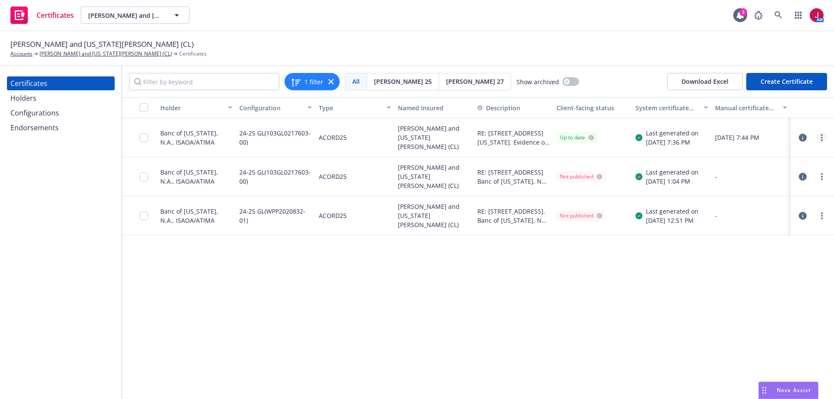
click at [822, 136] on icon "more" at bounding box center [822, 137] width 2 height 7
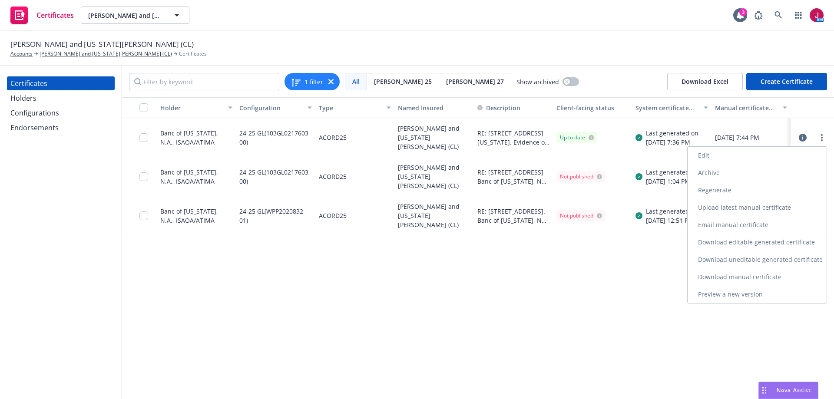
click at [751, 293] on link "Preview a new version" at bounding box center [756, 294] width 139 height 17
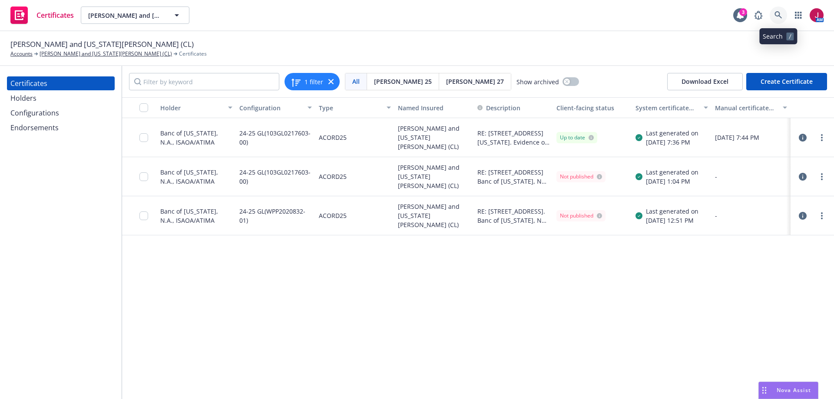
click at [777, 14] on icon at bounding box center [778, 15] width 8 height 8
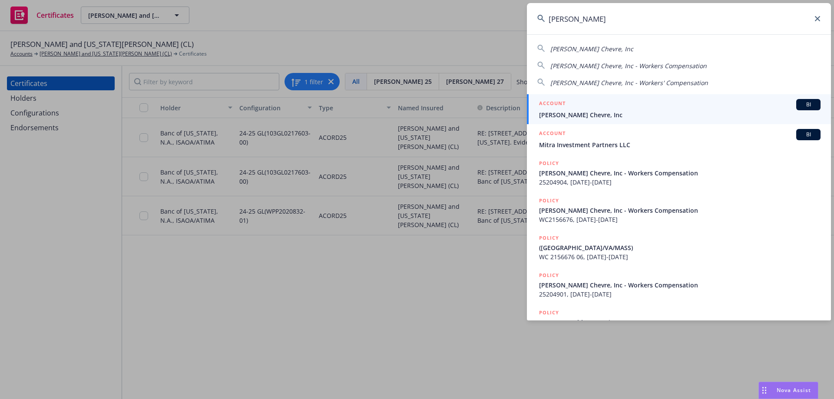
type input "laura chenel"
click at [686, 112] on span "Laura Chenel's Chevre, Inc" at bounding box center [679, 114] width 281 height 9
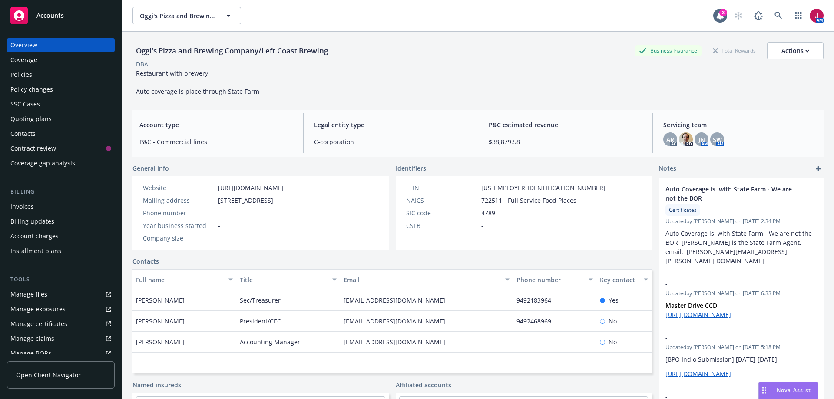
click at [28, 76] on div "Policies" at bounding box center [21, 75] width 22 height 14
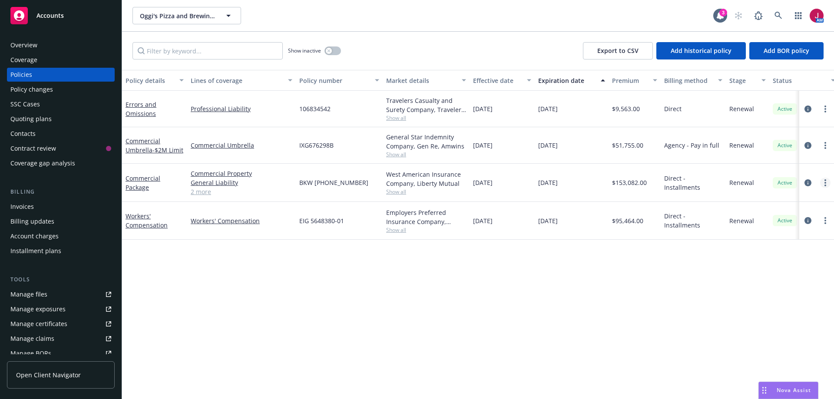
click at [825, 185] on icon "more" at bounding box center [825, 182] width 2 height 7
click at [790, 308] on link "Copy logging email" at bounding box center [779, 306] width 102 height 17
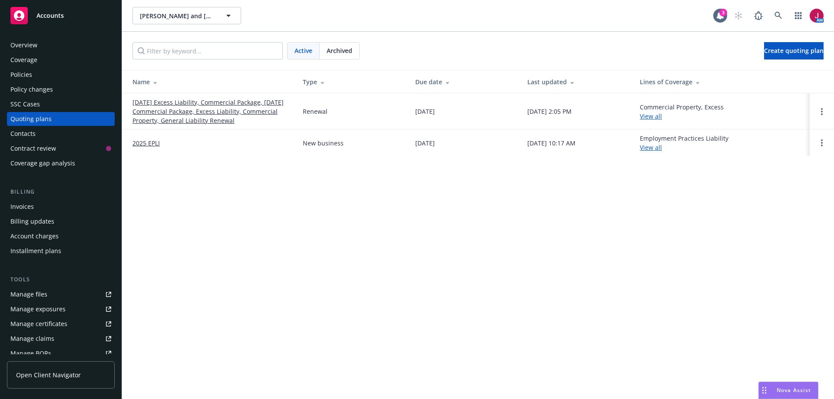
click at [200, 108] on link "[DATE] Excess Liability, Commercial Package, [DATE] Commercial Package, Excess …" at bounding box center [210, 111] width 156 height 27
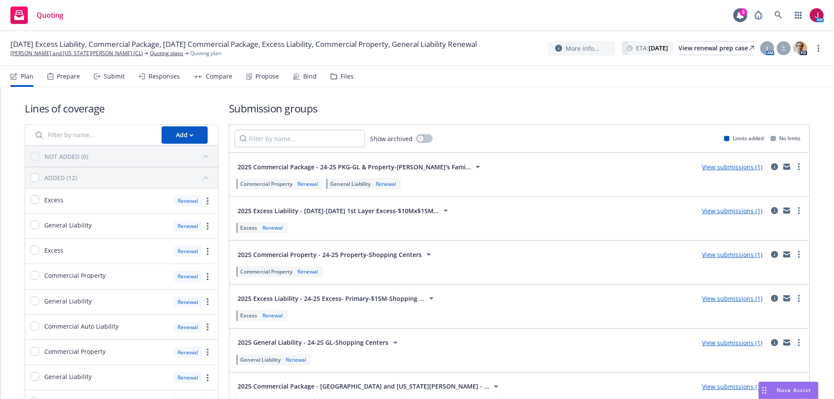
click at [115, 76] on div "Submit" at bounding box center [114, 76] width 21 height 7
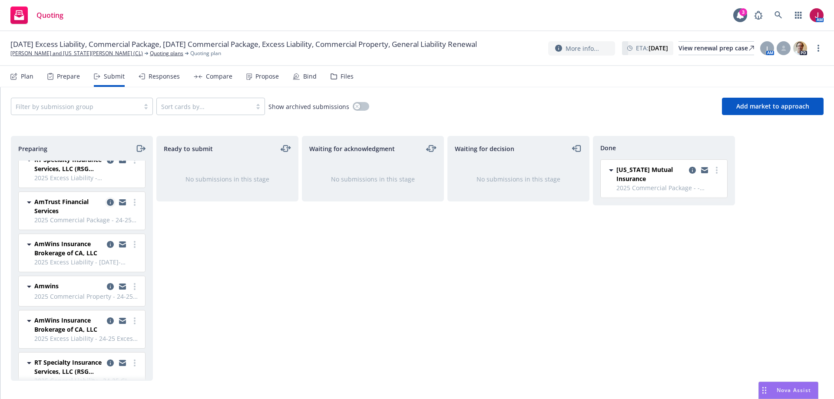
scroll to position [14, 0]
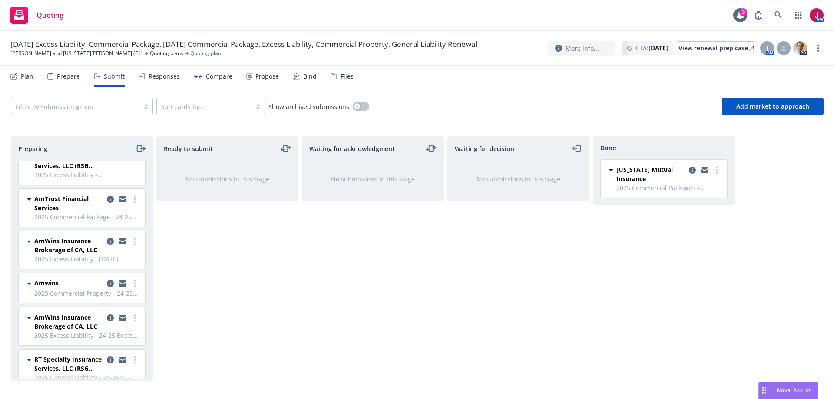
click at [107, 244] on icon "copy logging email" at bounding box center [110, 241] width 7 height 7
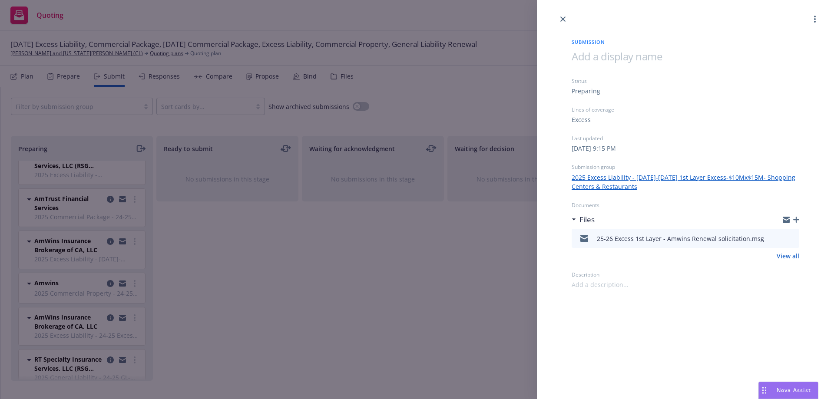
click at [790, 239] on icon "preview file" at bounding box center [791, 238] width 8 height 6
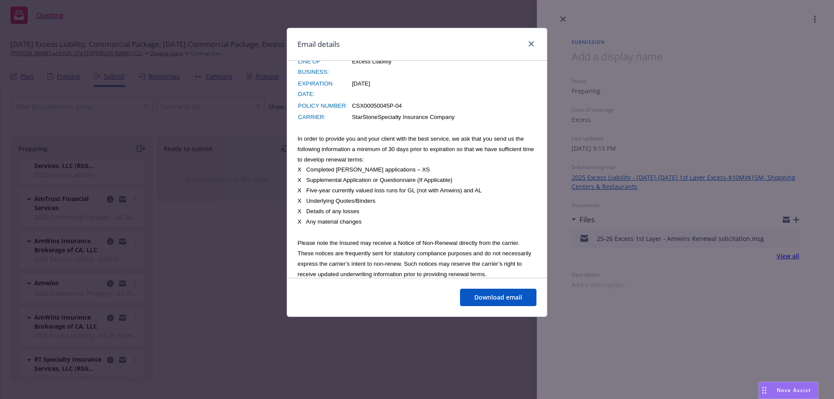
scroll to position [275, 0]
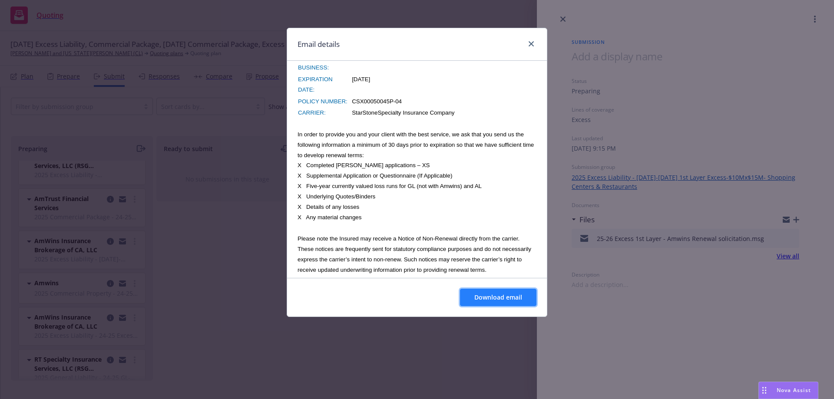
click at [495, 299] on span "Download email" at bounding box center [498, 297] width 48 height 8
drag, startPoint x: 531, startPoint y: 43, endPoint x: 556, endPoint y: 51, distance: 26.4
click at [531, 43] on icon "close" at bounding box center [531, 43] width 5 height 5
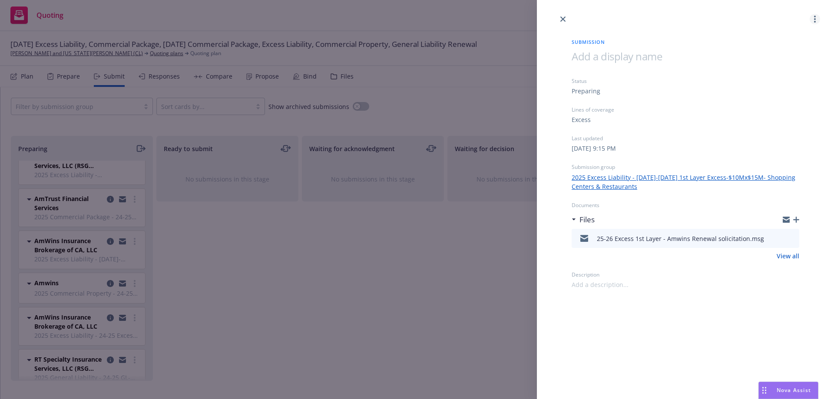
click at [814, 18] on icon "more" at bounding box center [815, 19] width 2 height 7
drag, startPoint x: 786, startPoint y: 77, endPoint x: 781, endPoint y: 77, distance: 5.2
click at [784, 77] on span "Copy logging email" at bounding box center [780, 75] width 76 height 8
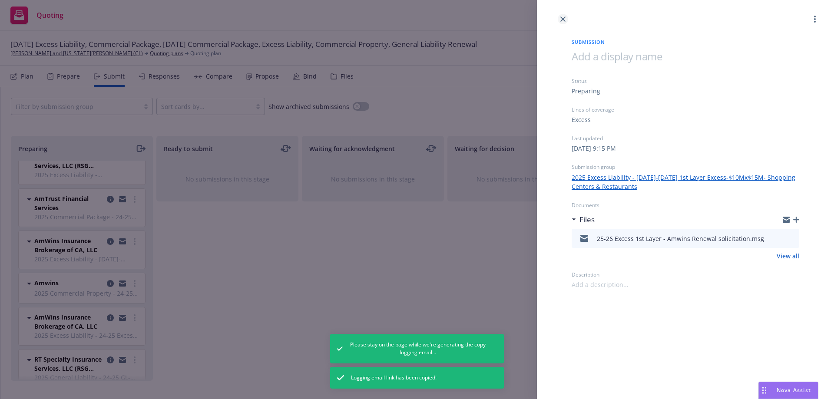
click at [562, 19] on icon "close" at bounding box center [562, 19] width 5 height 5
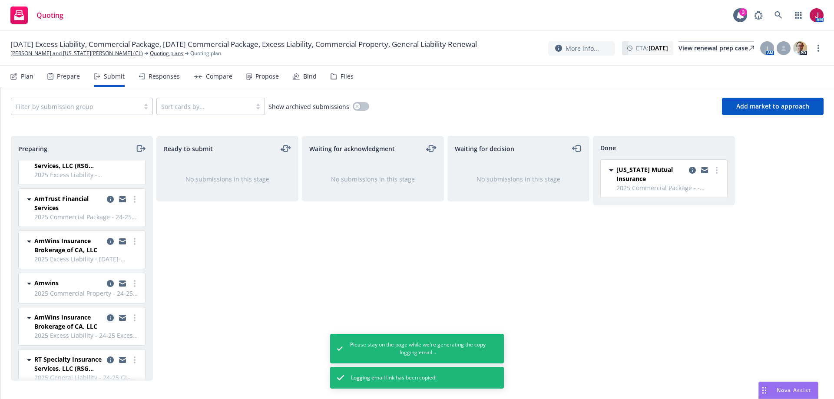
click at [107, 319] on icon "copy logging email" at bounding box center [110, 317] width 7 height 7
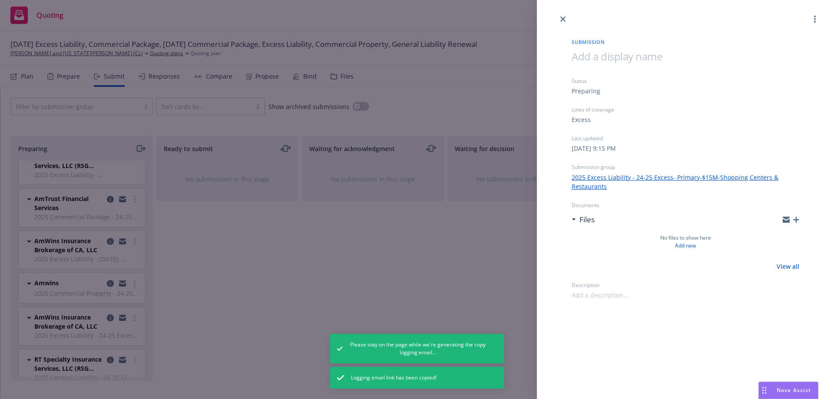
click at [58, 331] on div "Submission Status Preparing Lines of coverage Excess Last updated Tuesday, May …" at bounding box center [417, 199] width 834 height 399
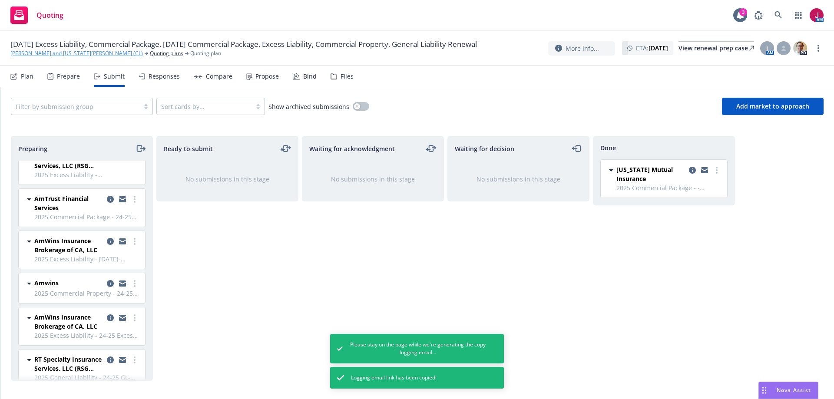
click at [51, 57] on link "[PERSON_NAME] and [US_STATE][PERSON_NAME] (CL)" at bounding box center [76, 54] width 132 height 8
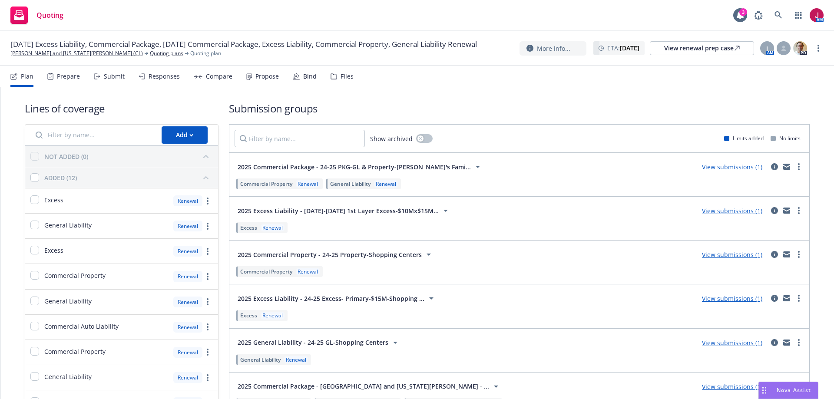
click at [115, 76] on div "Submit" at bounding box center [114, 76] width 21 height 7
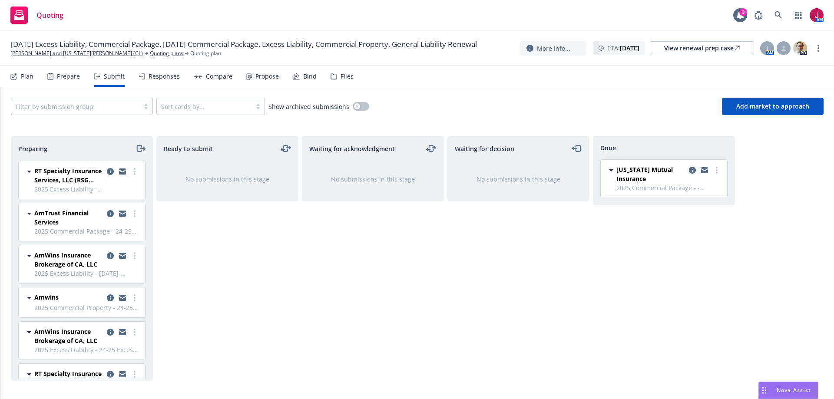
click at [695, 172] on icon "copy logging email" at bounding box center [692, 170] width 7 height 7
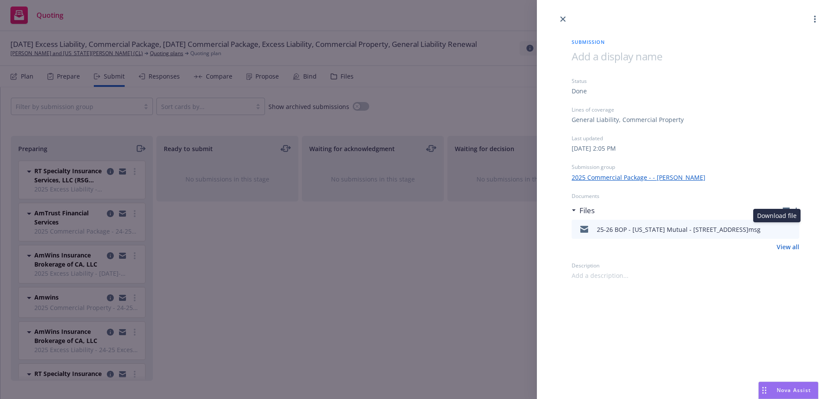
click at [778, 230] on icon "download file" at bounding box center [776, 228] width 7 height 7
click at [562, 19] on icon "close" at bounding box center [562, 19] width 5 height 5
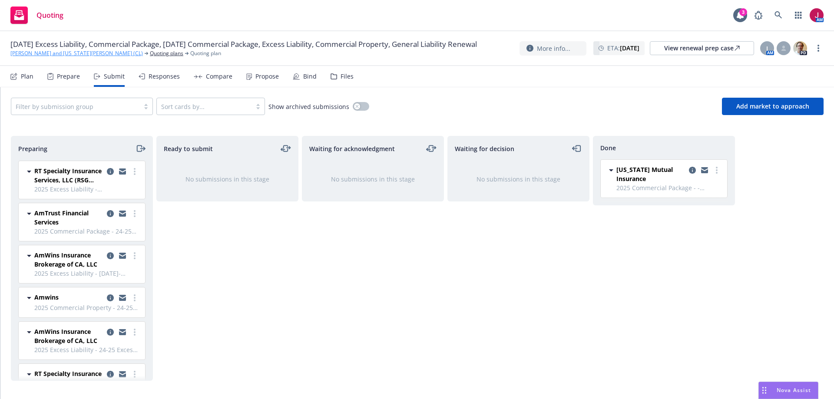
click at [45, 57] on link "[PERSON_NAME] and [US_STATE][PERSON_NAME] (CL)" at bounding box center [76, 54] width 132 height 8
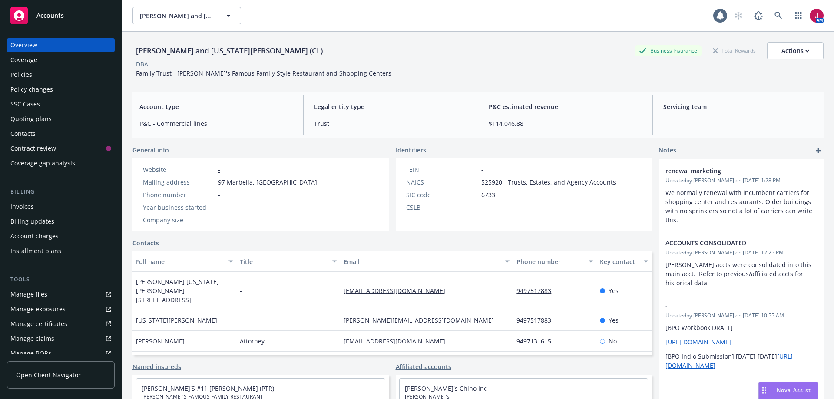
click at [58, 77] on div "Policies" at bounding box center [60, 75] width 101 height 14
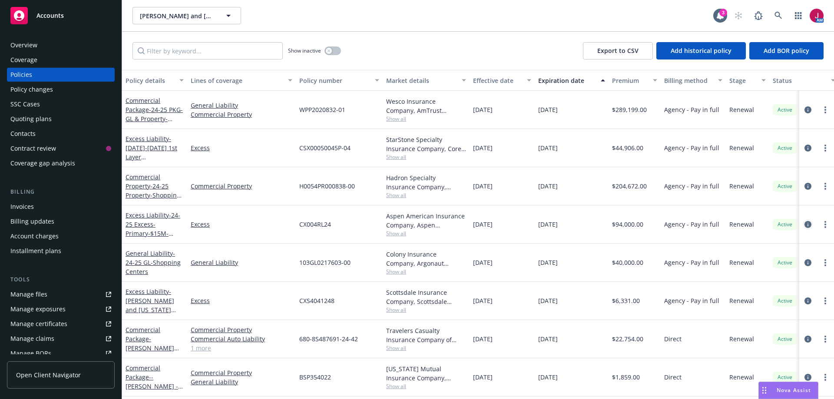
click at [804, 226] on icon "circleInformation" at bounding box center [807, 224] width 7 height 7
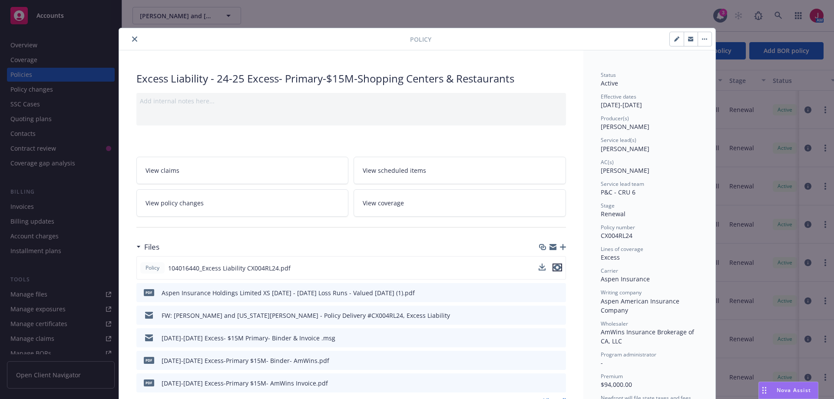
click at [554, 269] on icon "preview file" at bounding box center [557, 267] width 8 height 6
click at [132, 41] on icon "close" at bounding box center [134, 38] width 5 height 5
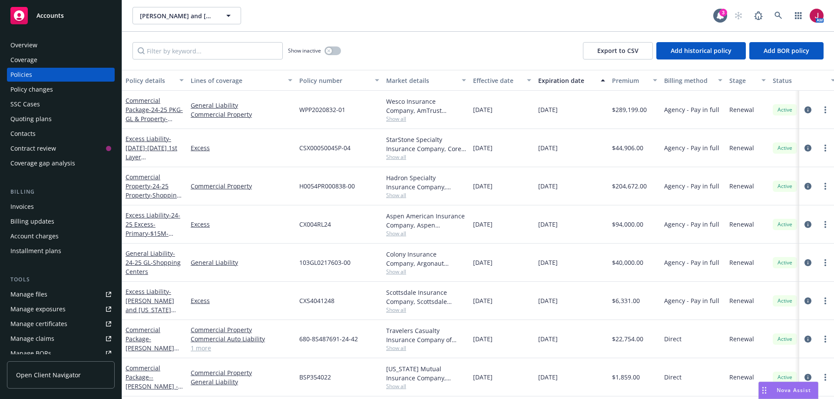
click at [42, 118] on div "Quoting plans" at bounding box center [30, 119] width 41 height 14
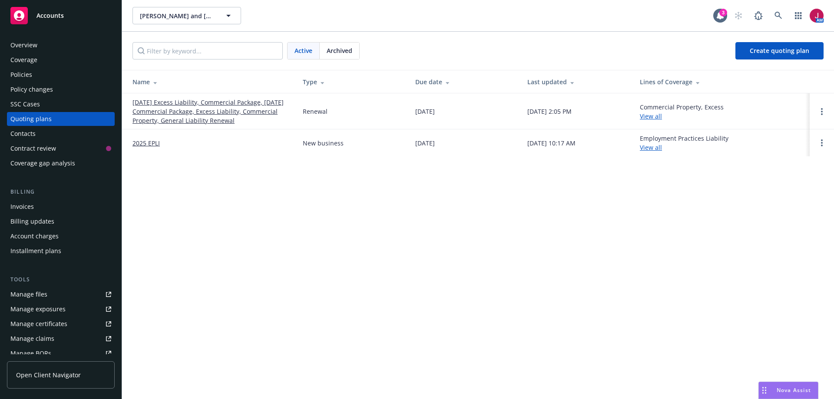
click at [191, 117] on link "[DATE] Excess Liability, Commercial Package, [DATE] Commercial Package, Excess …" at bounding box center [210, 111] width 156 height 27
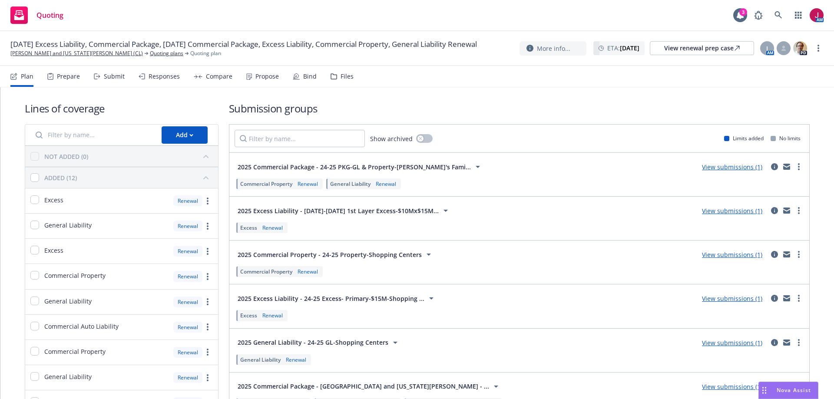
click at [112, 77] on div "Submit" at bounding box center [114, 76] width 21 height 7
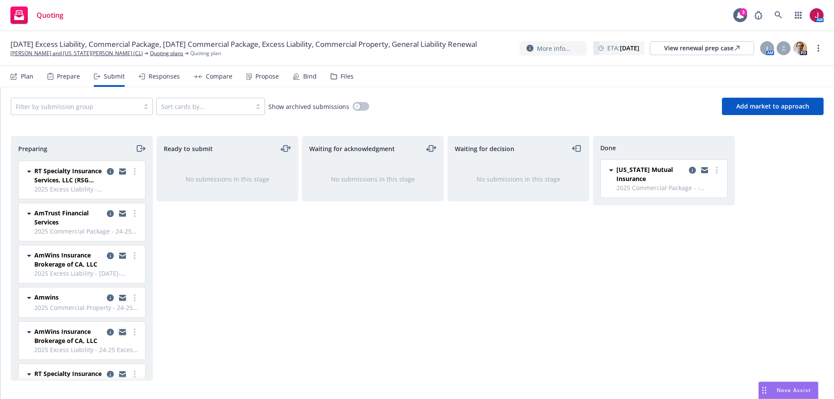
click at [119, 333] on icon "copy logging email" at bounding box center [122, 333] width 7 height 4
click at [142, 147] on icon "moveRight" at bounding box center [140, 148] width 10 height 10
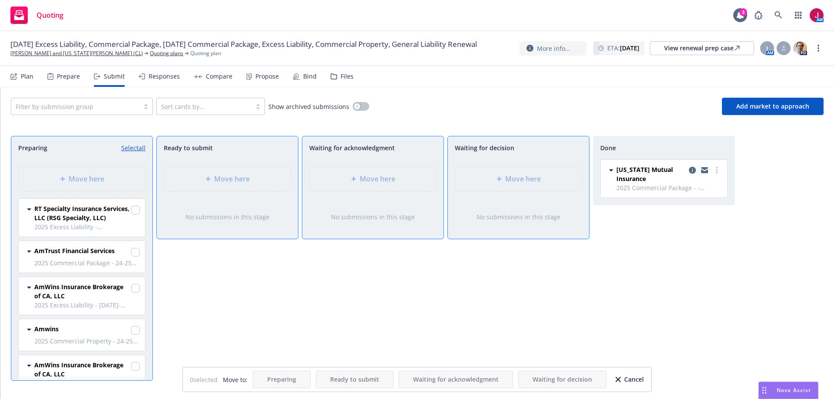
click at [132, 148] on link "Select all" at bounding box center [133, 147] width 24 height 9
checkbox input "true"
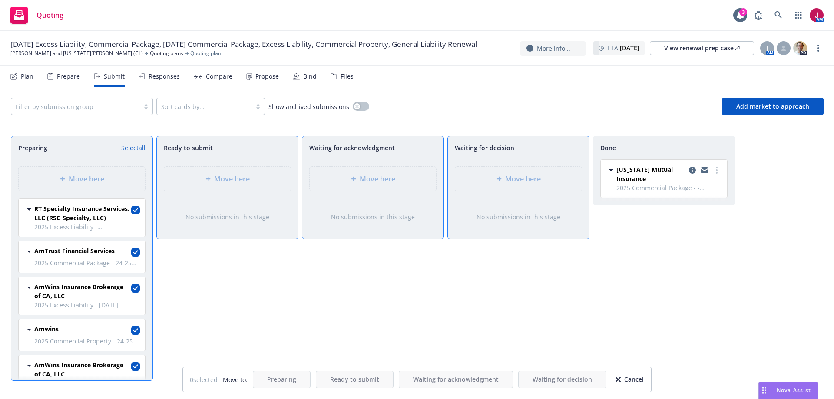
checkbox input "true"
click at [131, 148] on link "Unselect all" at bounding box center [129, 147] width 32 height 9
checkbox input "false"
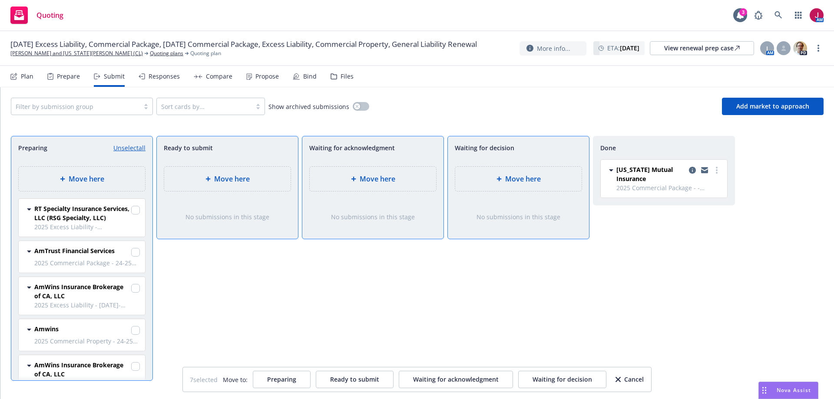
checkbox input "false"
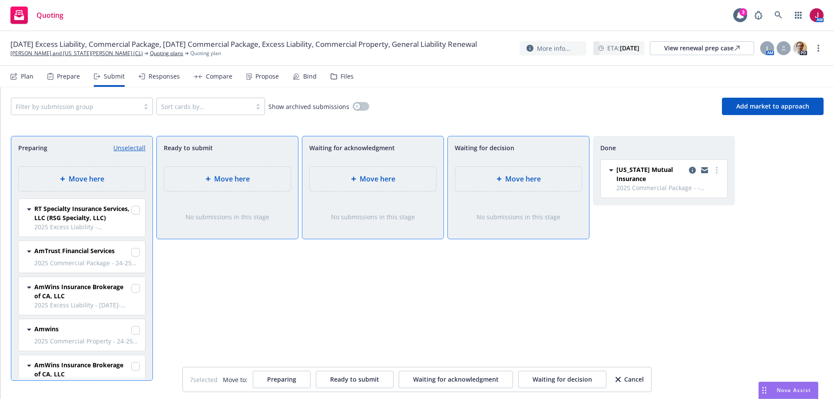
checkbox input "false"
click at [628, 380] on div "Cancel" at bounding box center [629, 379] width 28 height 17
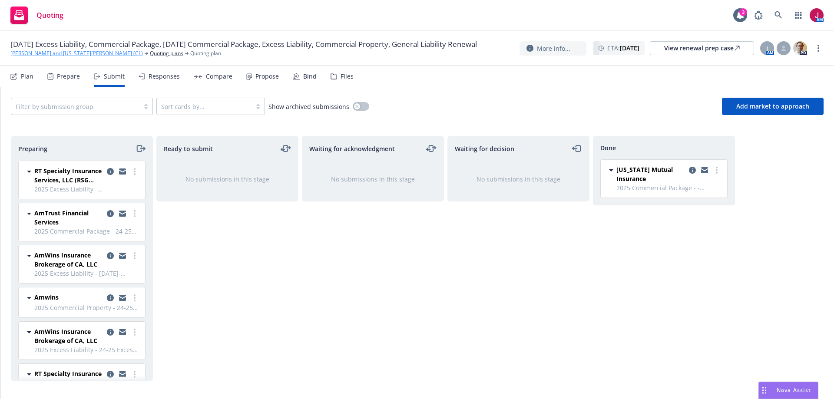
click at [67, 57] on link "[PERSON_NAME] and [US_STATE][PERSON_NAME] (CL)" at bounding box center [76, 54] width 132 height 8
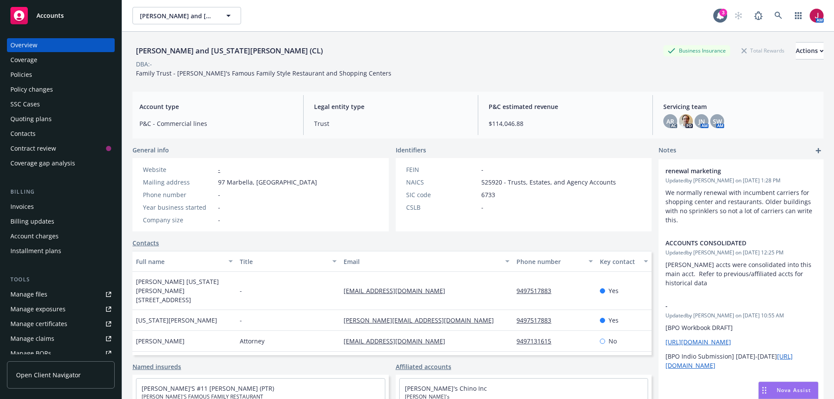
click at [35, 74] on div "Policies" at bounding box center [60, 75] width 101 height 14
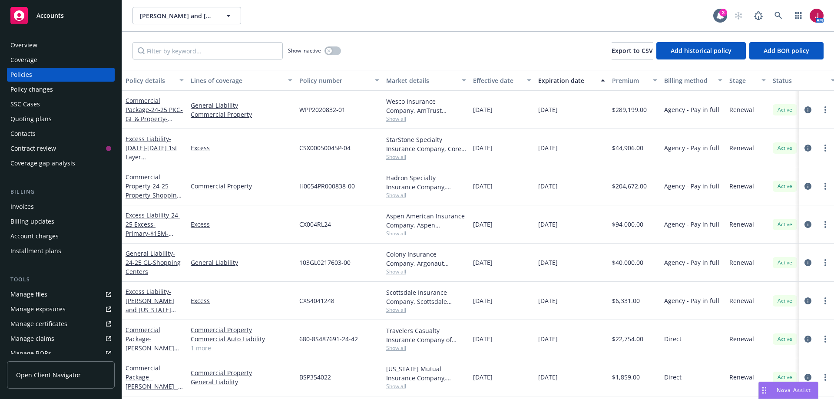
click at [400, 156] on span "Show all" at bounding box center [426, 156] width 80 height 7
click at [258, 220] on link "Excess" at bounding box center [242, 224] width 102 height 9
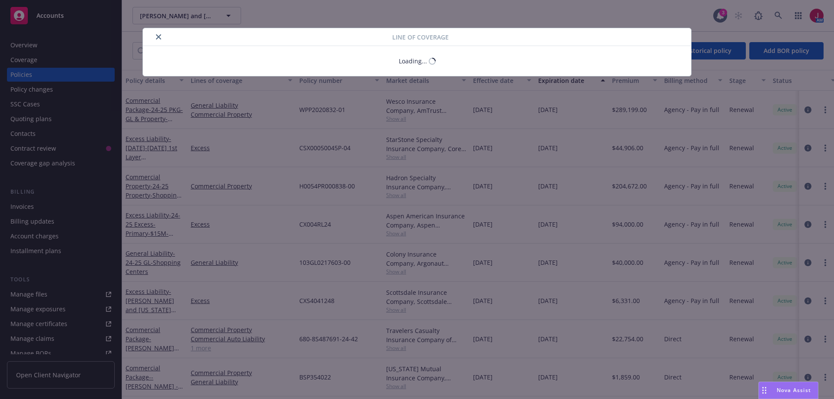
click at [388, 235] on div "Line of coverage Loading..." at bounding box center [417, 199] width 834 height 399
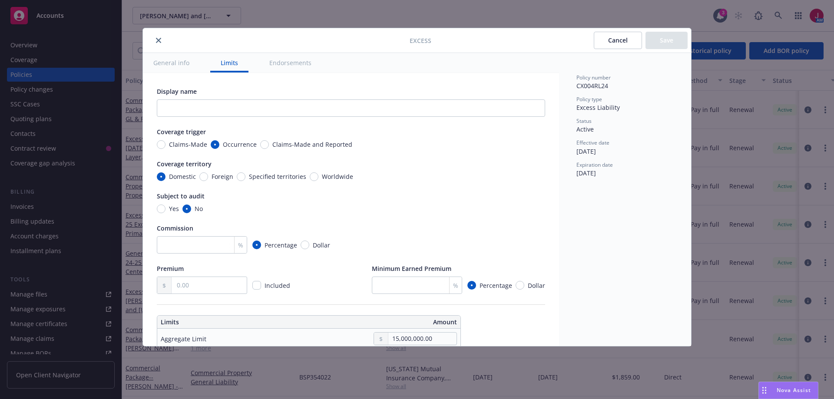
click at [159, 40] on icon "close" at bounding box center [158, 40] width 5 height 5
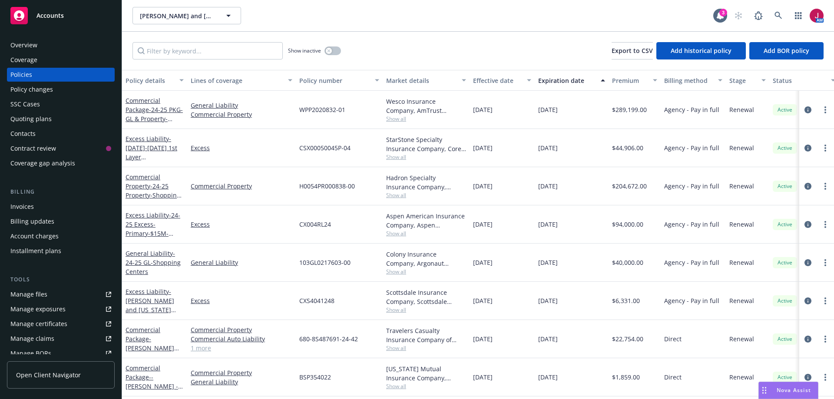
click at [396, 235] on span "Show all" at bounding box center [426, 233] width 80 height 7
click at [276, 224] on link "Excess" at bounding box center [242, 224] width 102 height 9
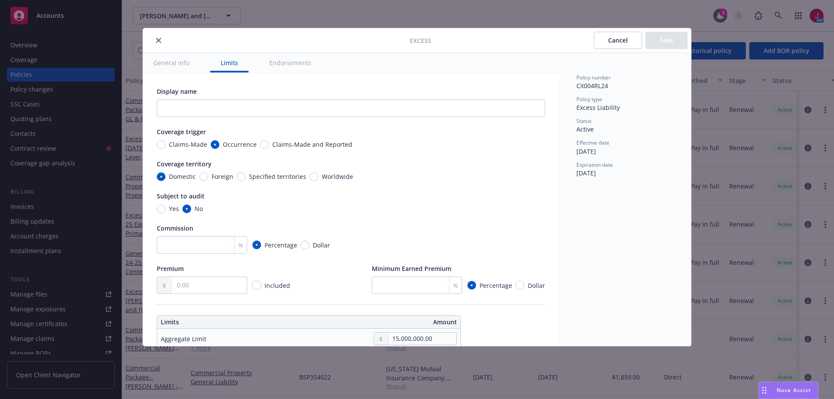
click at [45, 117] on div "Excess Cancel Save General info Limits Endorsements Display name Coverage trigg…" at bounding box center [417, 199] width 834 height 399
click at [157, 37] on button "close" at bounding box center [158, 40] width 10 height 10
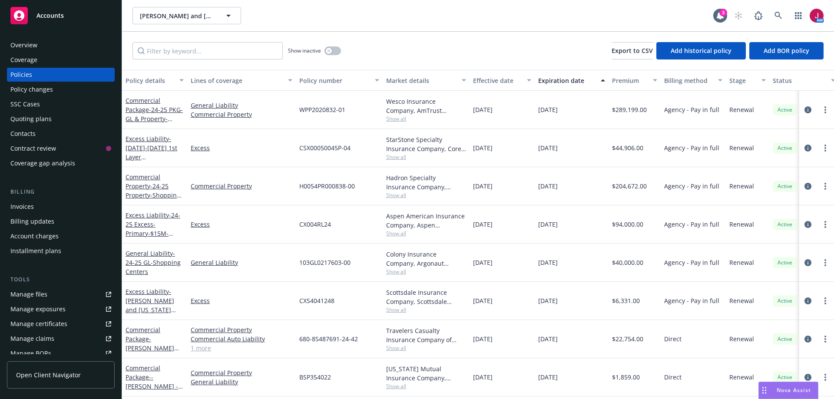
click at [45, 119] on div "Quoting plans" at bounding box center [30, 119] width 41 height 14
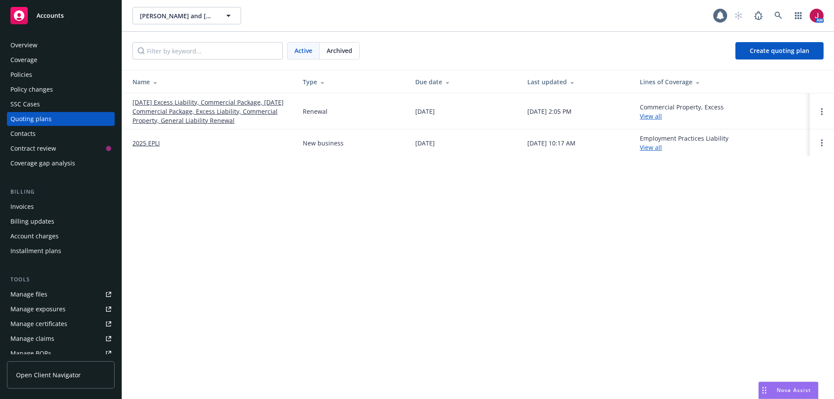
click at [182, 112] on link "[DATE] Excess Liability, Commercial Package, [DATE] Commercial Package, Excess …" at bounding box center [210, 111] width 156 height 27
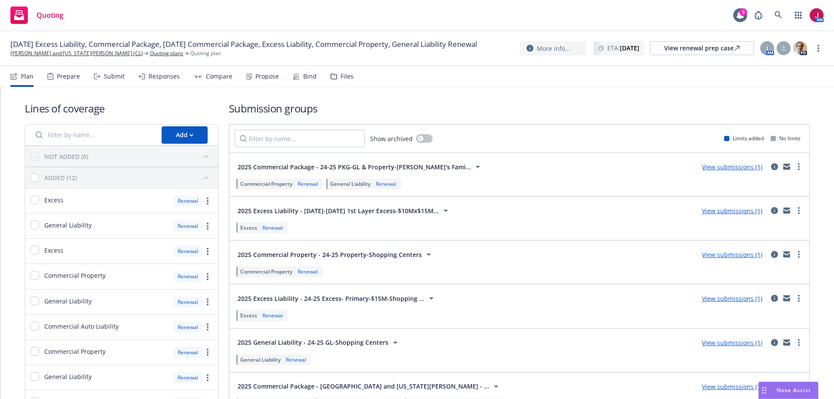
click at [102, 76] on div "Submit" at bounding box center [109, 76] width 31 height 21
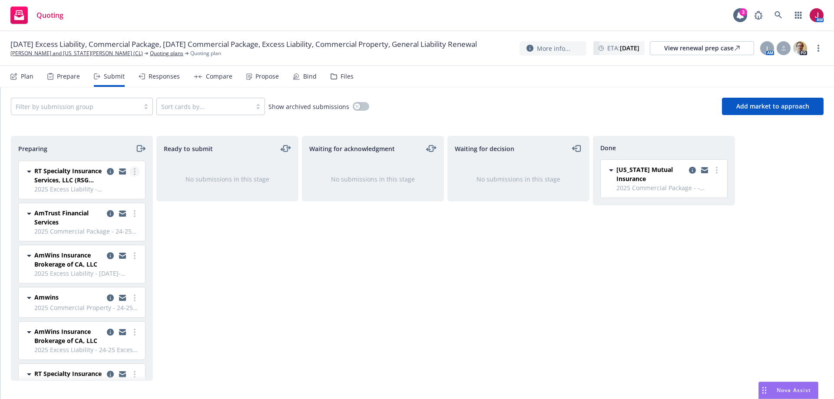
click at [129, 173] on link "more" at bounding box center [134, 171] width 10 height 10
click at [107, 170] on icon "copy logging email" at bounding box center [110, 171] width 7 height 7
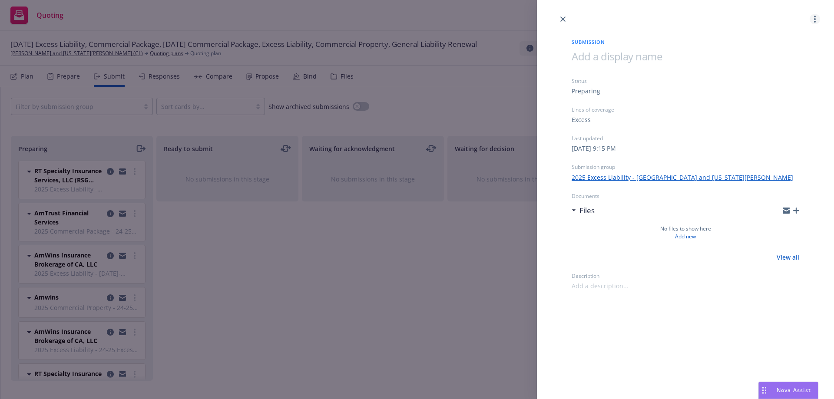
click at [815, 18] on icon "more" at bounding box center [815, 19] width 2 height 7
click at [776, 54] on link "Archive submission" at bounding box center [781, 57] width 78 height 17
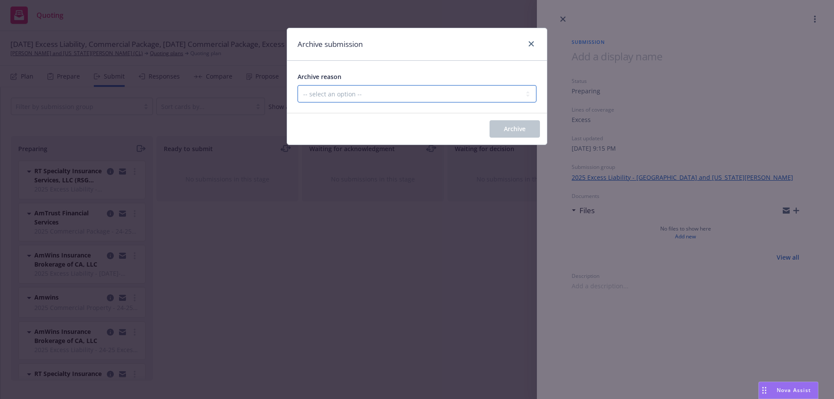
click at [377, 90] on select "-- select an option -- Carrier unresponsive Client decided not to proceed with …" at bounding box center [416, 93] width 239 height 17
select select "MADE_BY_MISTAKE"
click at [297, 85] on select "-- select an option -- Carrier unresponsive Client decided not to proceed with …" at bounding box center [416, 93] width 239 height 17
click at [521, 128] on span "Archive" at bounding box center [515, 129] width 22 height 8
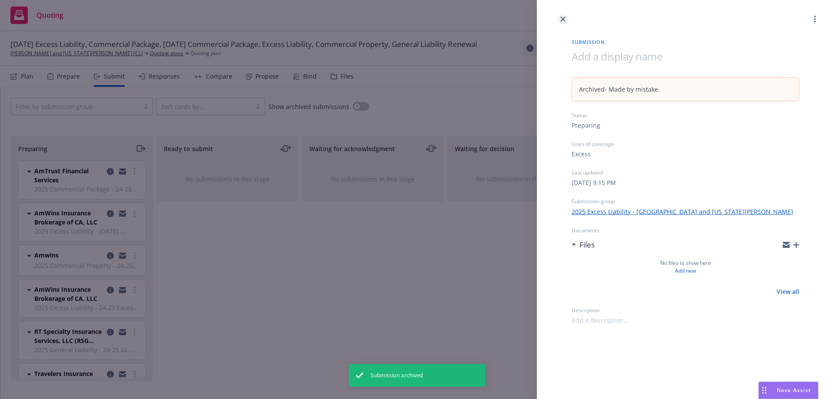
click at [562, 18] on icon "close" at bounding box center [562, 19] width 5 height 5
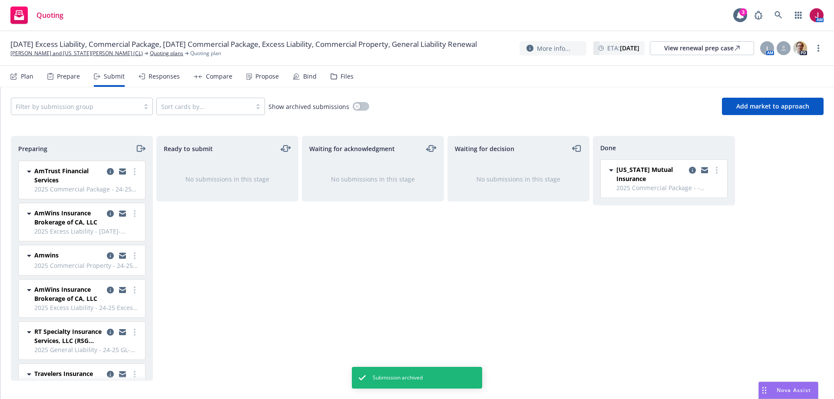
click at [30, 78] on div "Plan" at bounding box center [27, 76] width 13 height 7
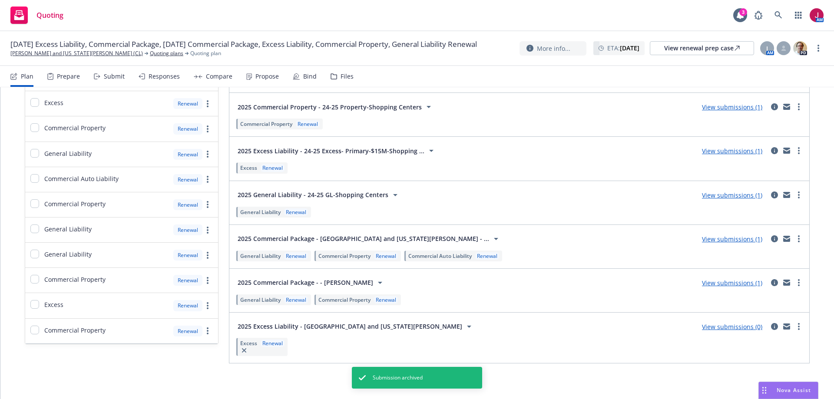
scroll to position [150, 0]
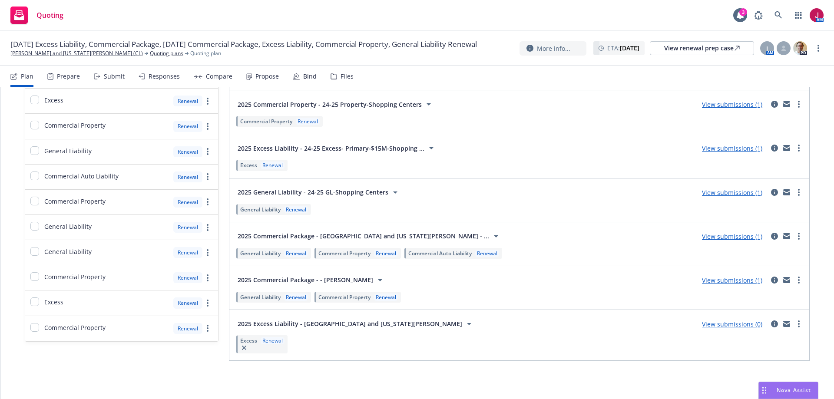
click at [722, 326] on link "View submissions (0)" at bounding box center [732, 324] width 60 height 8
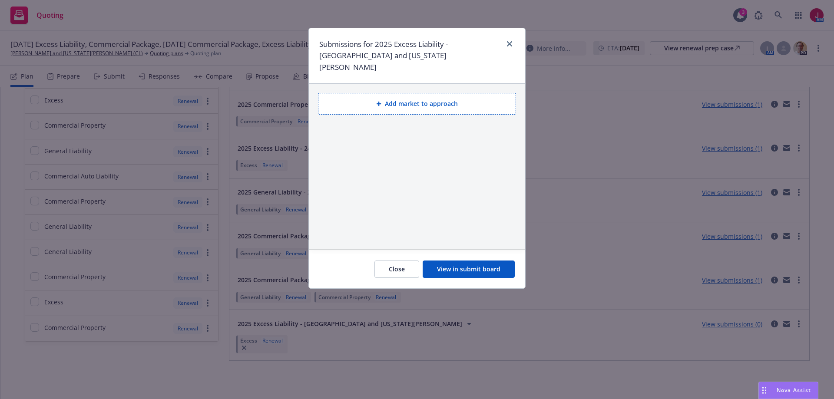
click at [422, 98] on button "Add market to approach" at bounding box center [417, 104] width 198 height 22
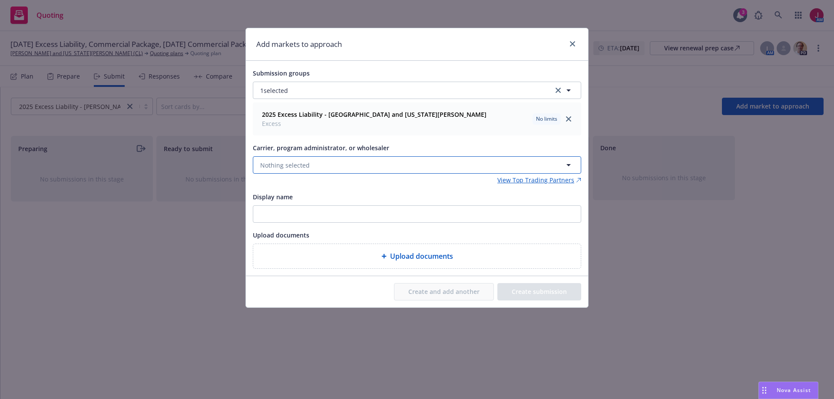
click at [359, 162] on button "Nothing selected" at bounding box center [417, 164] width 328 height 17
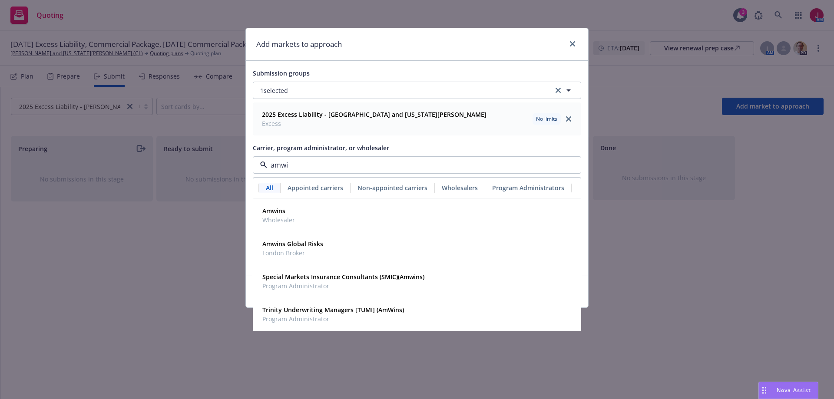
type input "amwin"
click at [352, 213] on div "Amwins Wholesaler" at bounding box center [417, 216] width 316 height 22
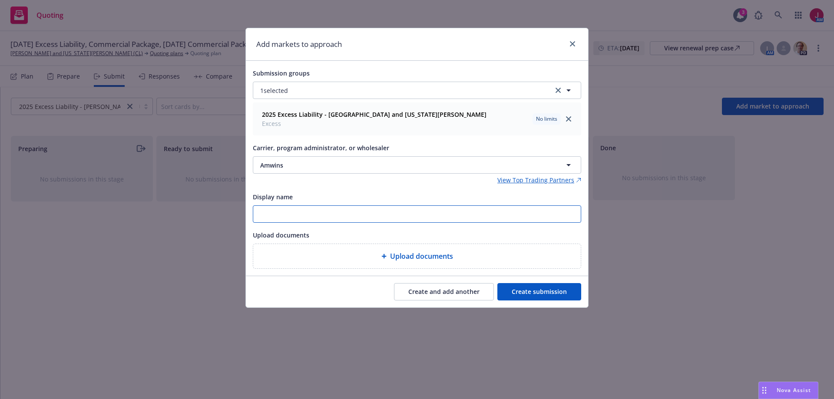
click at [367, 218] on input "Display name" at bounding box center [416, 214] width 327 height 17
type input "$10m XS of $15M Primary"
click at [547, 293] on button "Create submission" at bounding box center [539, 291] width 84 height 17
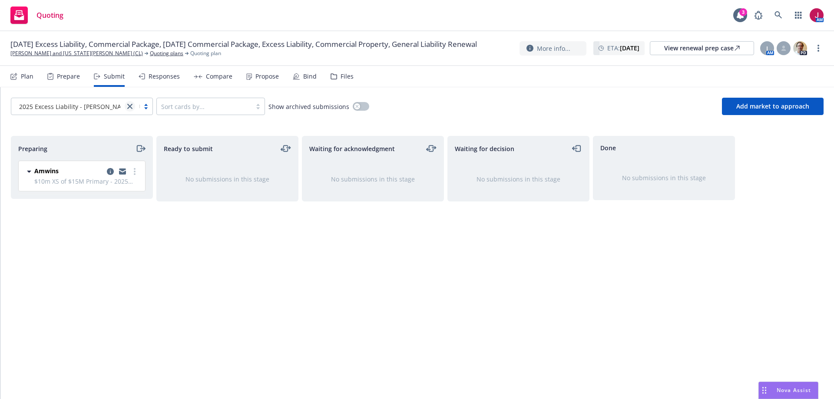
click at [129, 108] on icon "close" at bounding box center [129, 106] width 5 height 5
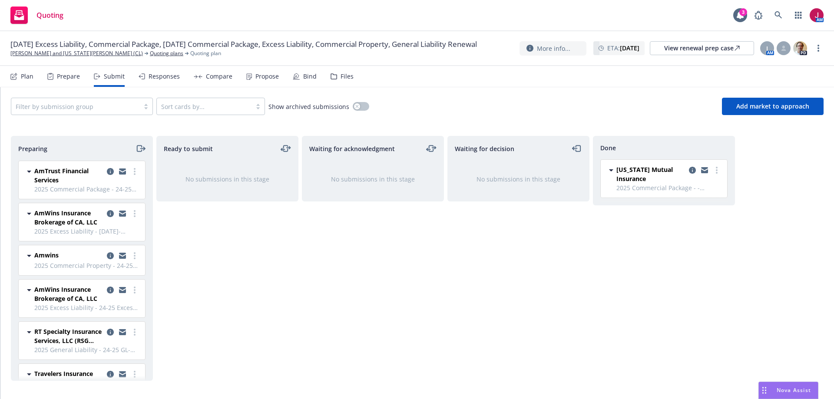
click at [490, 89] on div "Filter by submission group Sort cards by... Show archived submissions Add marke…" at bounding box center [416, 106] width 833 height 38
click at [139, 149] on icon "moveRight" at bounding box center [140, 148] width 10 height 10
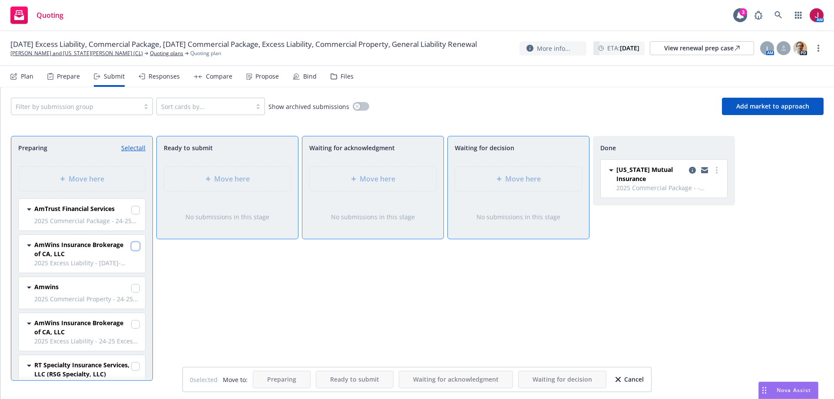
click at [131, 248] on input "checkbox" at bounding box center [135, 246] width 9 height 9
checkbox input "true"
click at [131, 327] on input "checkbox" at bounding box center [135, 324] width 9 height 9
checkbox input "true"
click at [369, 175] on span "Move here" at bounding box center [378, 179] width 36 height 10
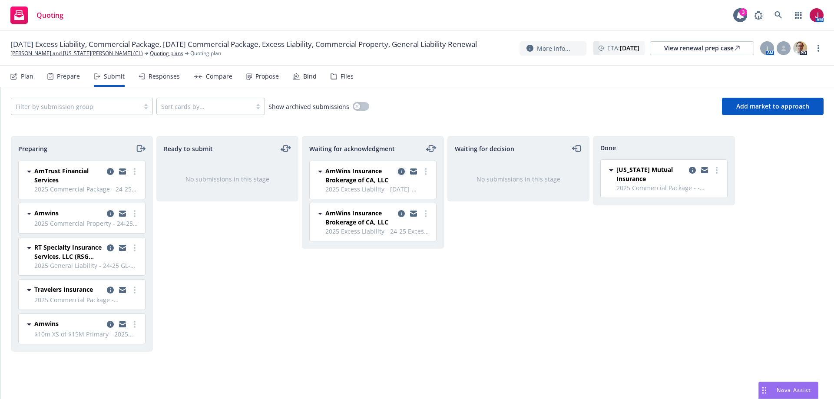
click at [400, 174] on icon "copy logging email" at bounding box center [401, 171] width 7 height 7
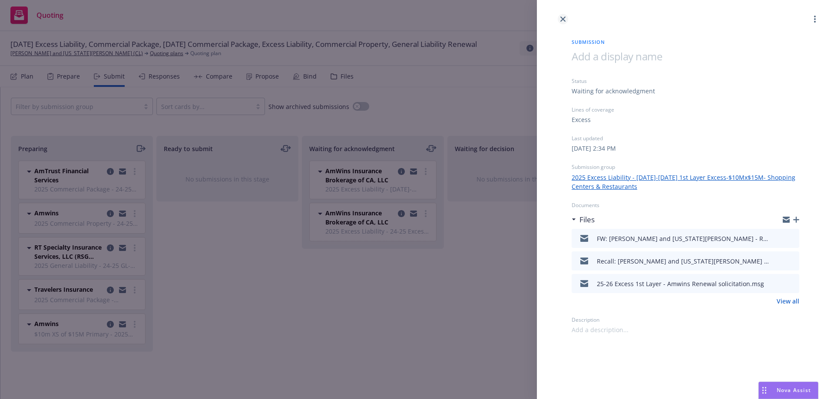
click at [565, 21] on link "close" at bounding box center [563, 19] width 10 height 10
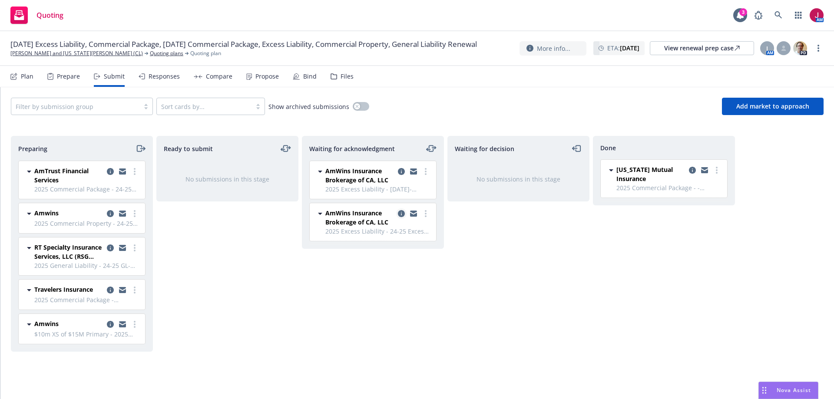
click at [400, 215] on icon "copy logging email" at bounding box center [401, 213] width 7 height 7
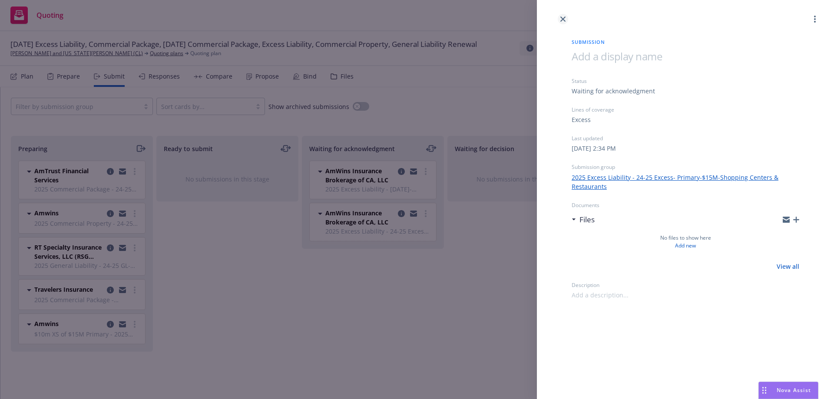
click at [562, 20] on icon "close" at bounding box center [562, 19] width 5 height 5
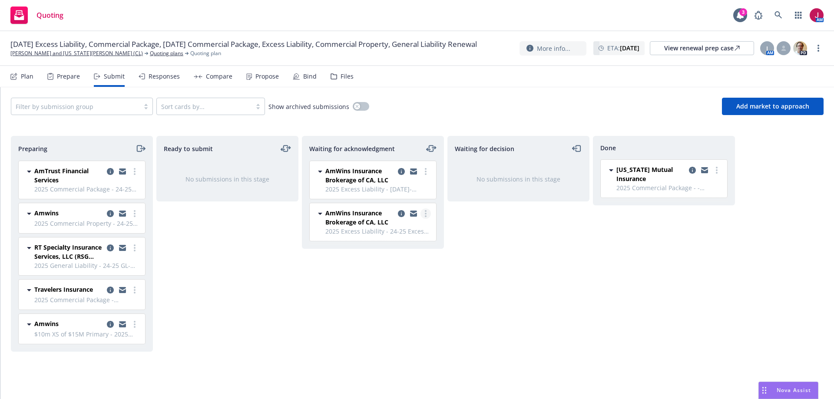
click at [427, 215] on link "more" at bounding box center [425, 213] width 10 height 10
click at [401, 217] on icon "copy logging email" at bounding box center [401, 213] width 7 height 7
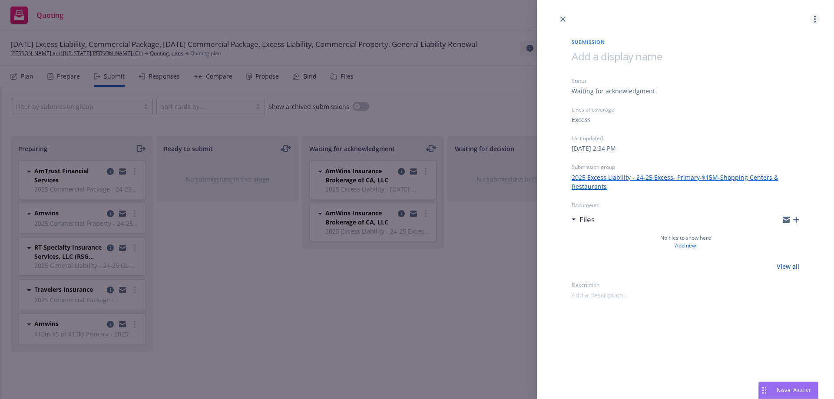
click at [812, 20] on link "more" at bounding box center [814, 19] width 10 height 10
click at [770, 55] on span "Archive submission" at bounding box center [781, 57] width 78 height 8
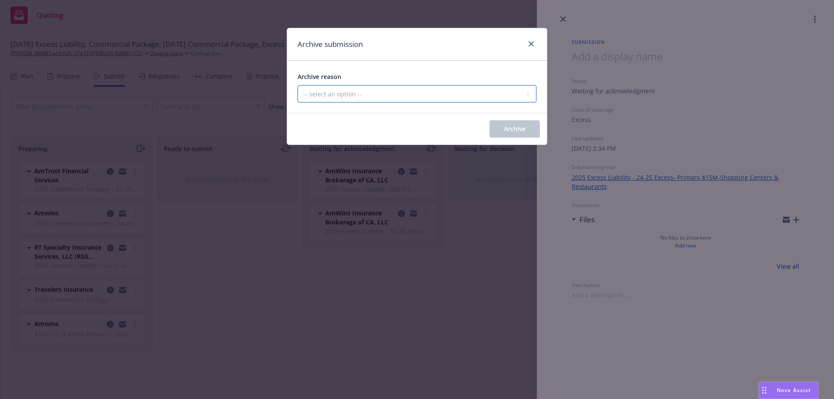
click at [396, 91] on select "-- select an option -- Carrier unresponsive Client decided not to proceed with …" at bounding box center [416, 93] width 239 height 17
select select "MADE_BY_MISTAKE"
click at [297, 85] on select "-- select an option -- Carrier unresponsive Client decided not to proceed with …" at bounding box center [416, 93] width 239 height 17
click at [528, 130] on button "Archive" at bounding box center [514, 128] width 50 height 17
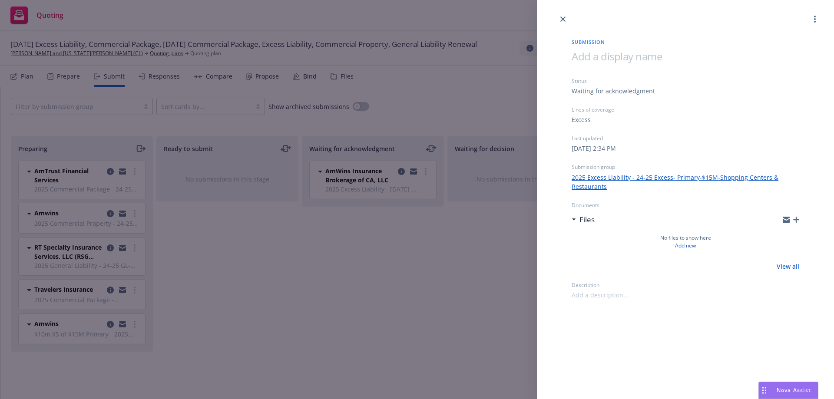
click at [140, 147] on div "Submission Status Waiting for acknowledgment Lines of coverage Excess Last upda…" at bounding box center [417, 199] width 834 height 399
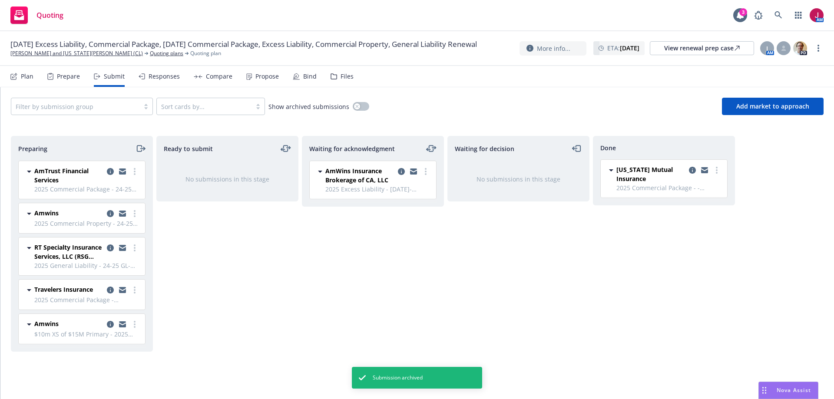
click at [138, 148] on icon "moveRight" at bounding box center [140, 148] width 10 height 10
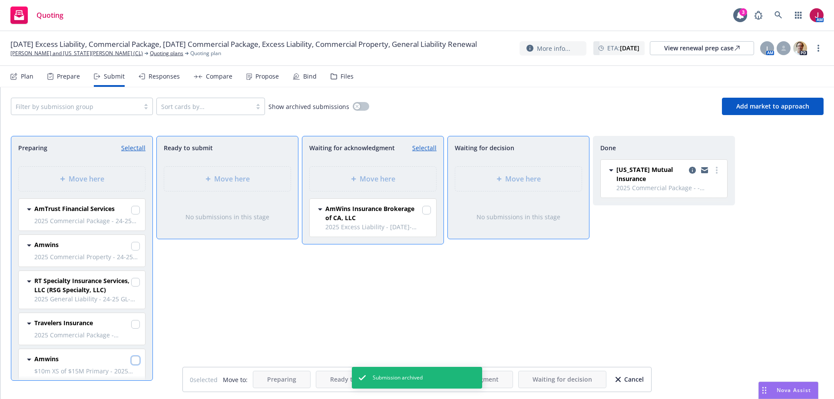
click at [131, 359] on input "checkbox" at bounding box center [135, 360] width 9 height 9
checkbox input "true"
click at [370, 170] on div "Move here" at bounding box center [373, 179] width 126 height 24
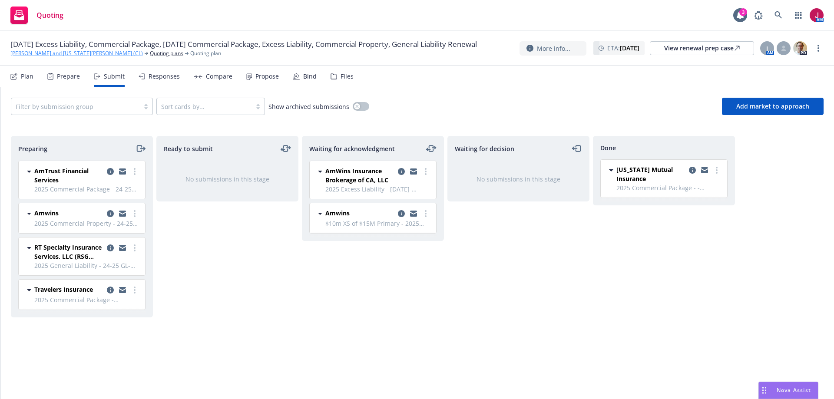
click at [62, 57] on link "[PERSON_NAME] and [US_STATE][PERSON_NAME] (CL)" at bounding box center [76, 54] width 132 height 8
